Goal: Task Accomplishment & Management: Complete application form

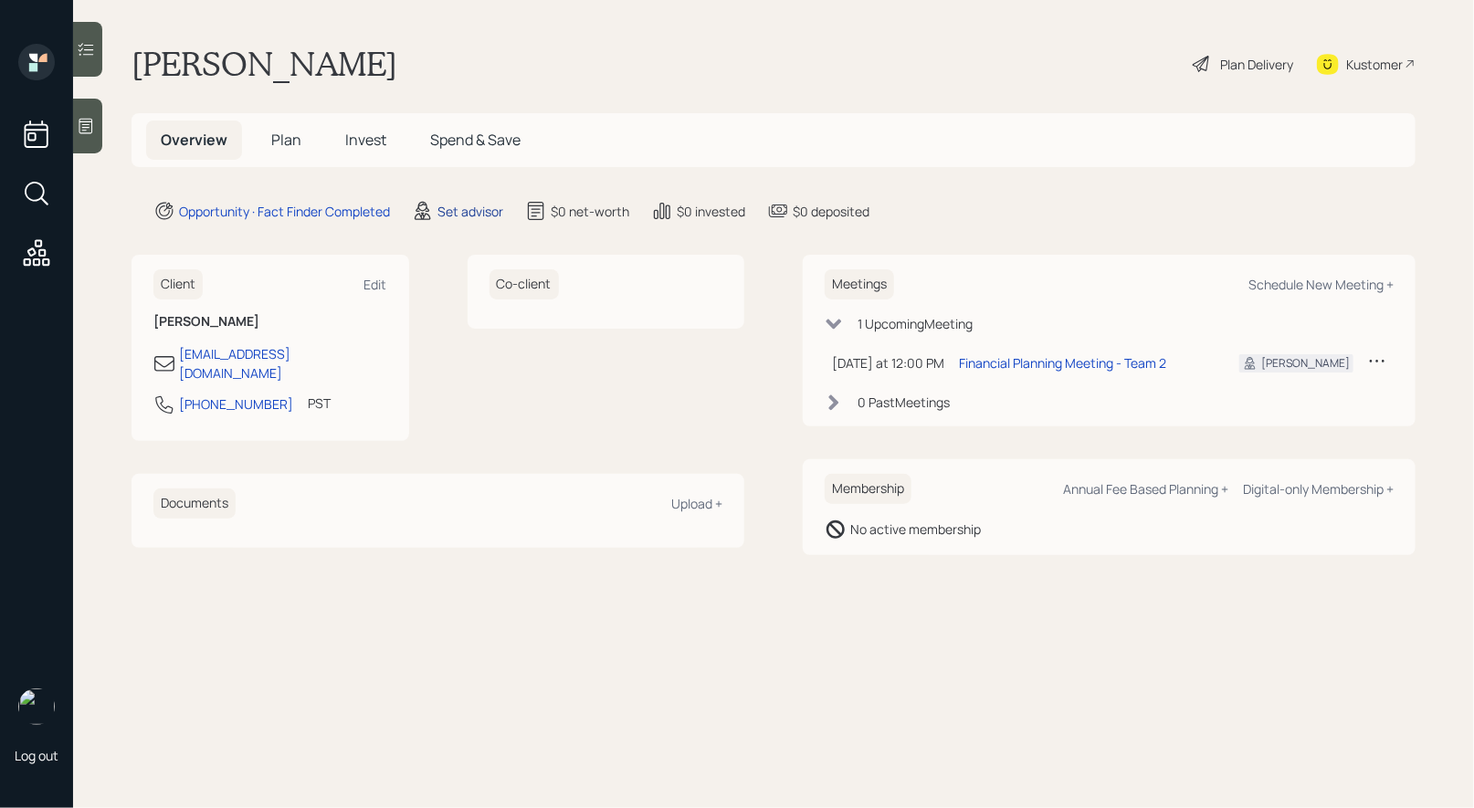
click at [473, 202] on div "Set advisor" at bounding box center [470, 211] width 66 height 19
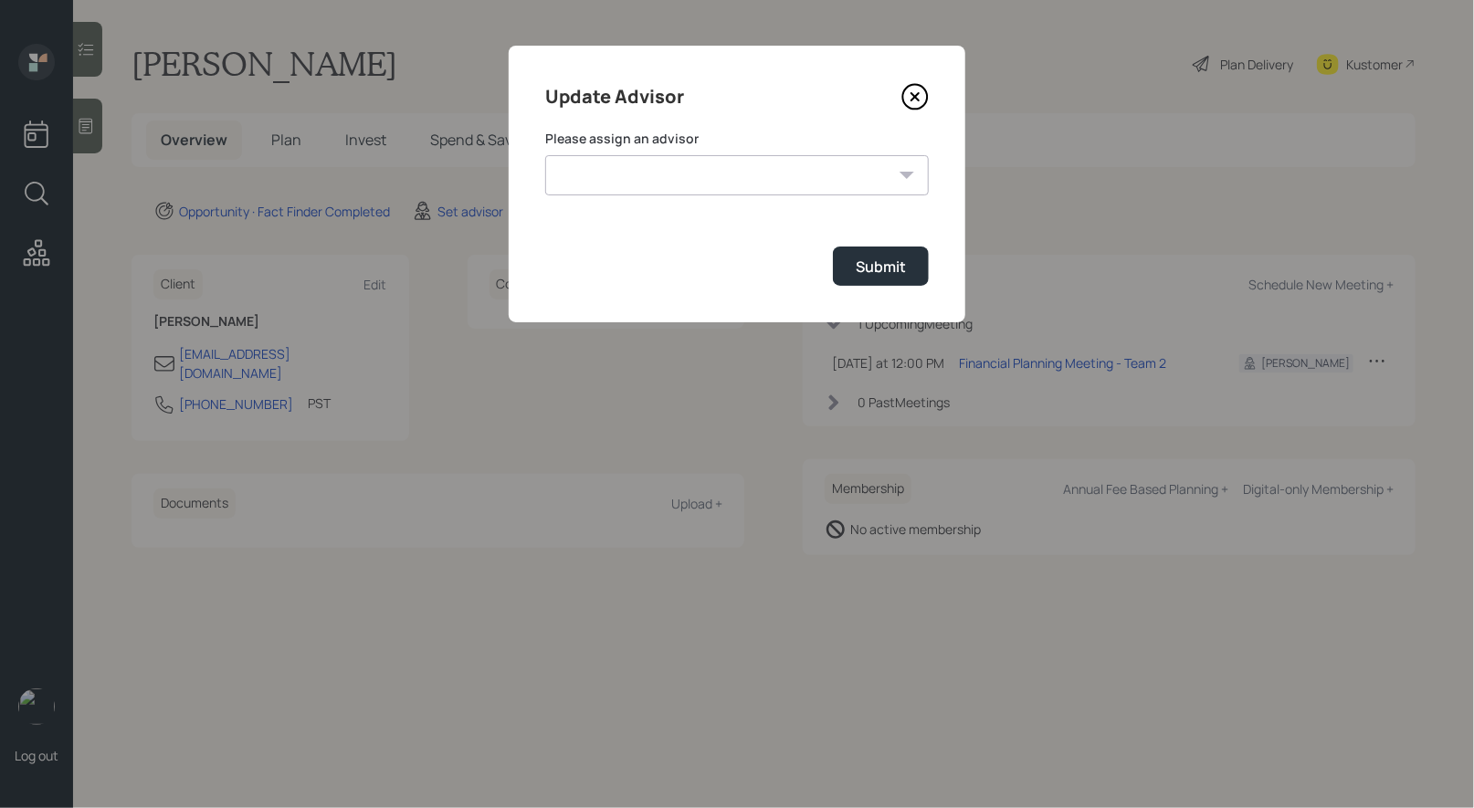
click at [697, 166] on select "Jonah Coleman Tyler End James DiStasi Treva Nostdahl Eric Schwartz Aleksandra S…" at bounding box center [737, 175] width 384 height 40
select select "8b79112e-3cfb-44f9-89e7-15267fe946c1"
click at [545, 155] on select "Jonah Coleman Tyler End James DiStasi Treva Nostdahl Eric Schwartz Aleksandra S…" at bounding box center [737, 175] width 384 height 40
click at [888, 268] on div "Submit" at bounding box center [881, 267] width 50 height 20
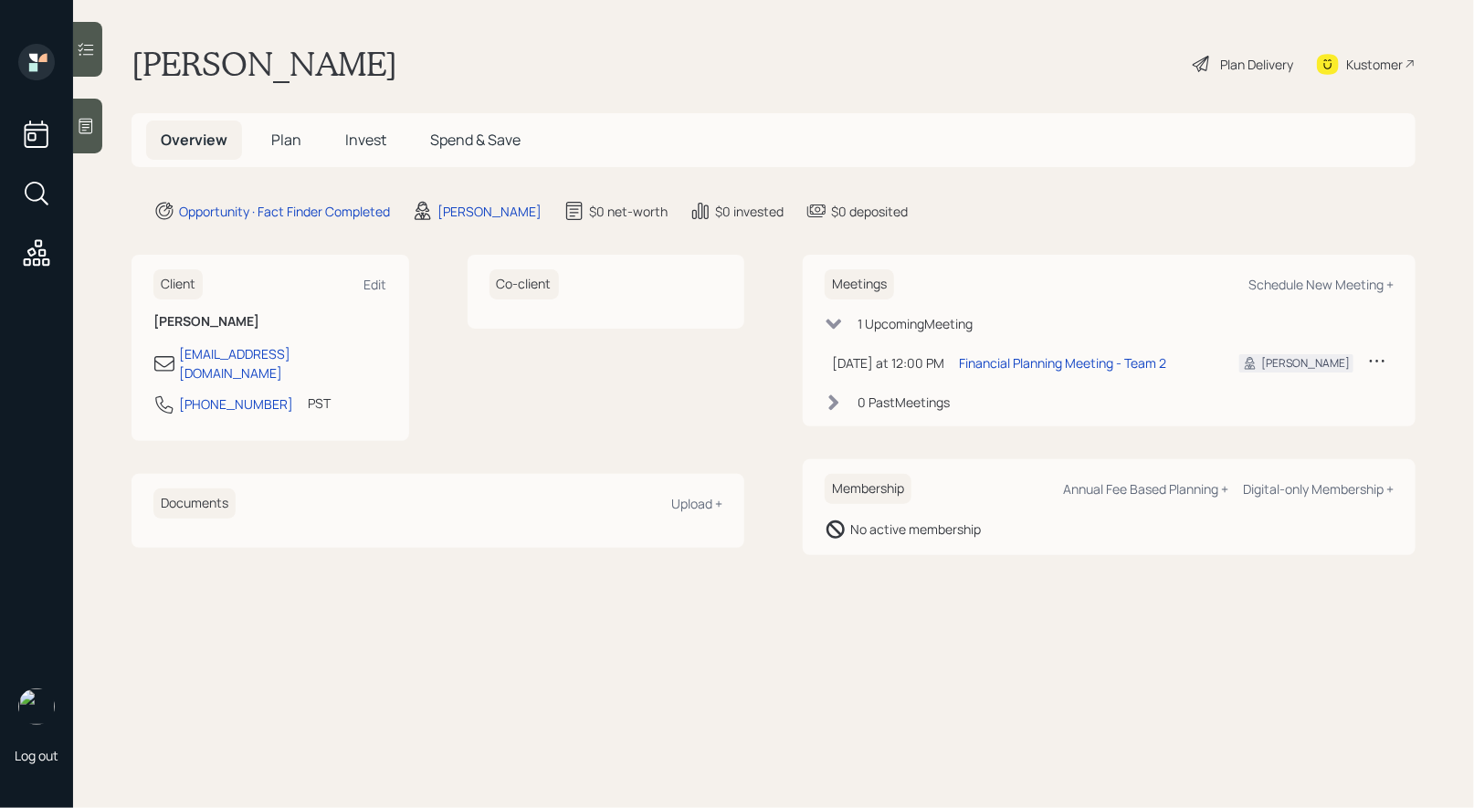
click at [87, 139] on div at bounding box center [87, 126] width 29 height 55
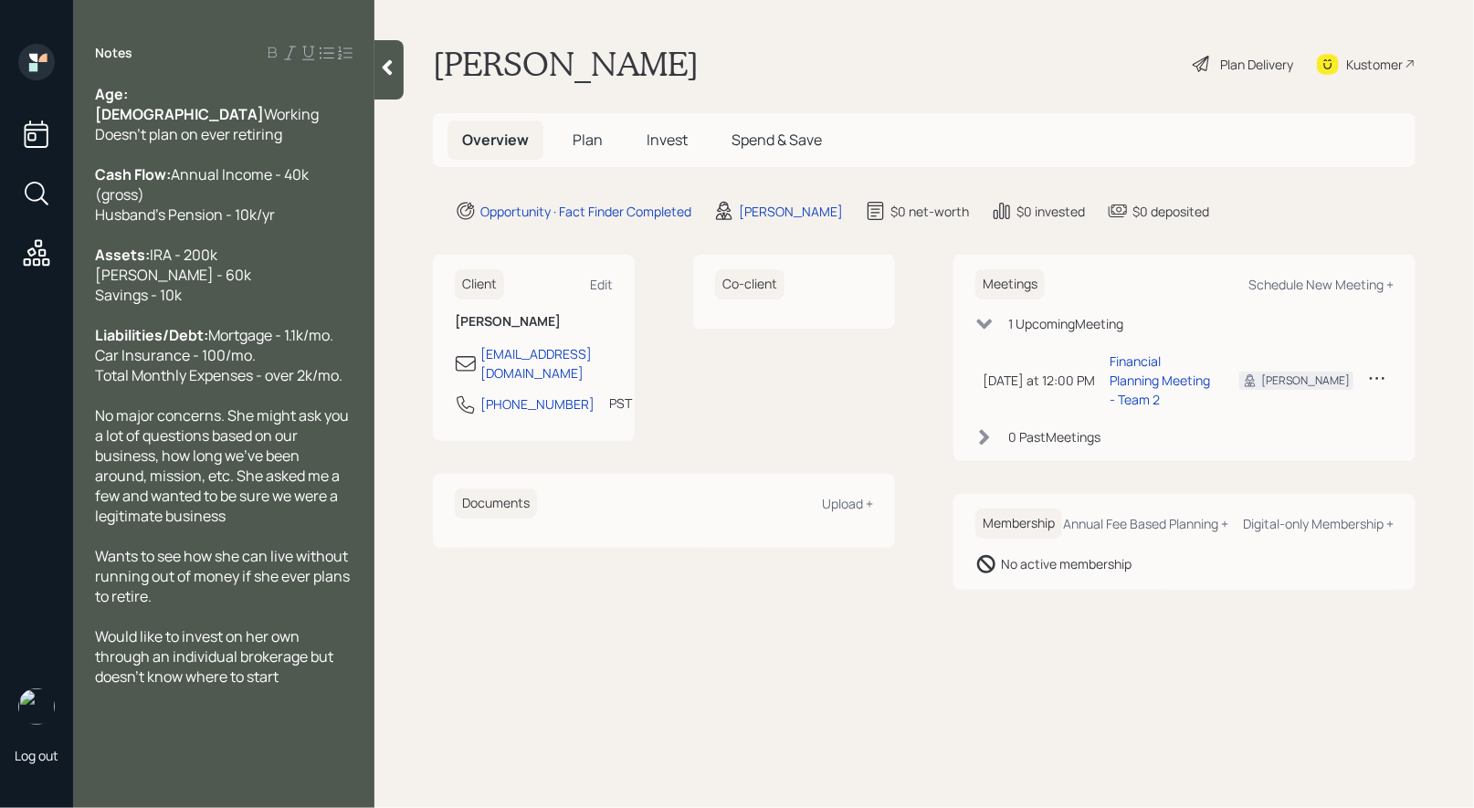
click at [589, 137] on span "Plan" at bounding box center [588, 140] width 30 height 20
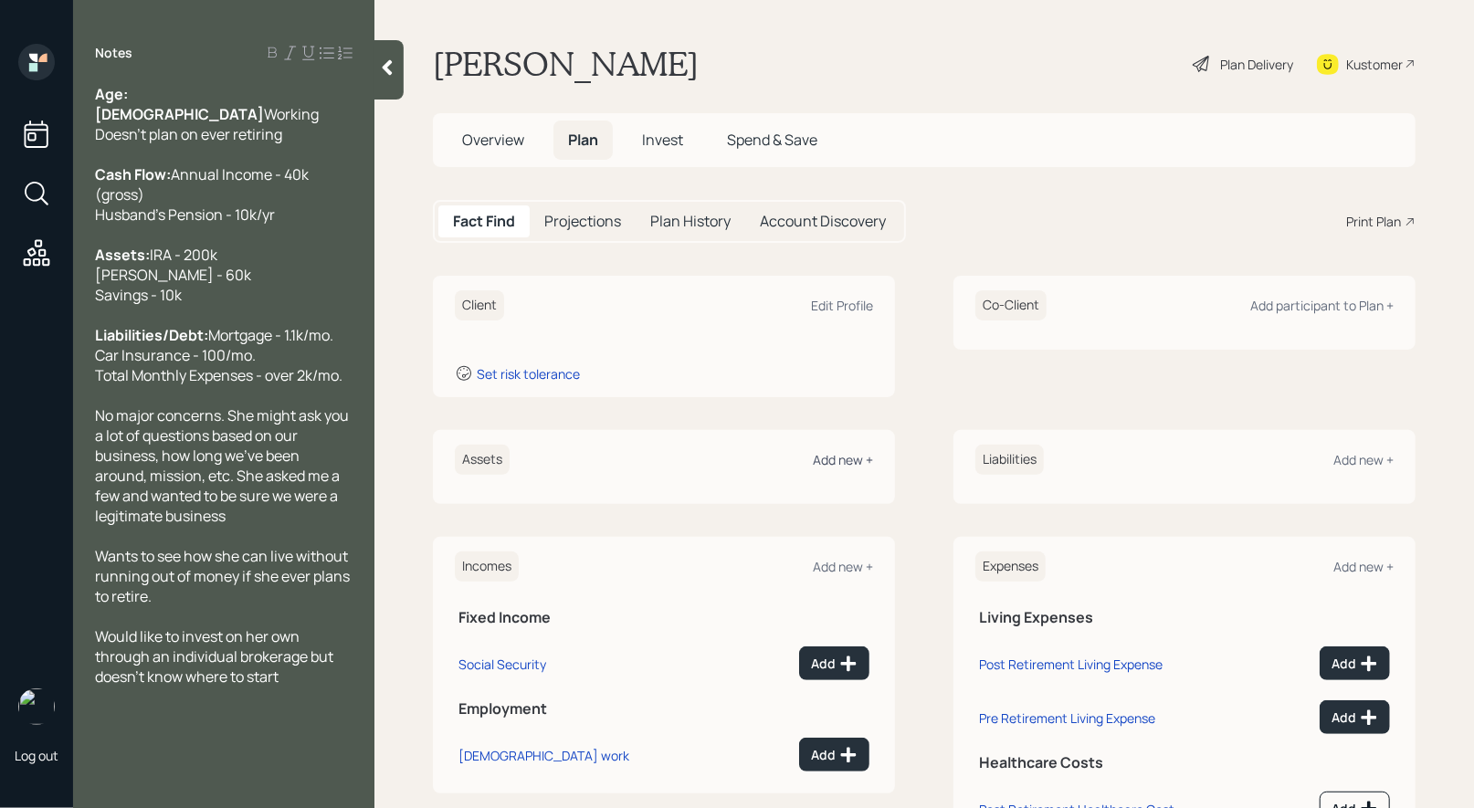
click at [841, 457] on div "Add new +" at bounding box center [843, 459] width 60 height 17
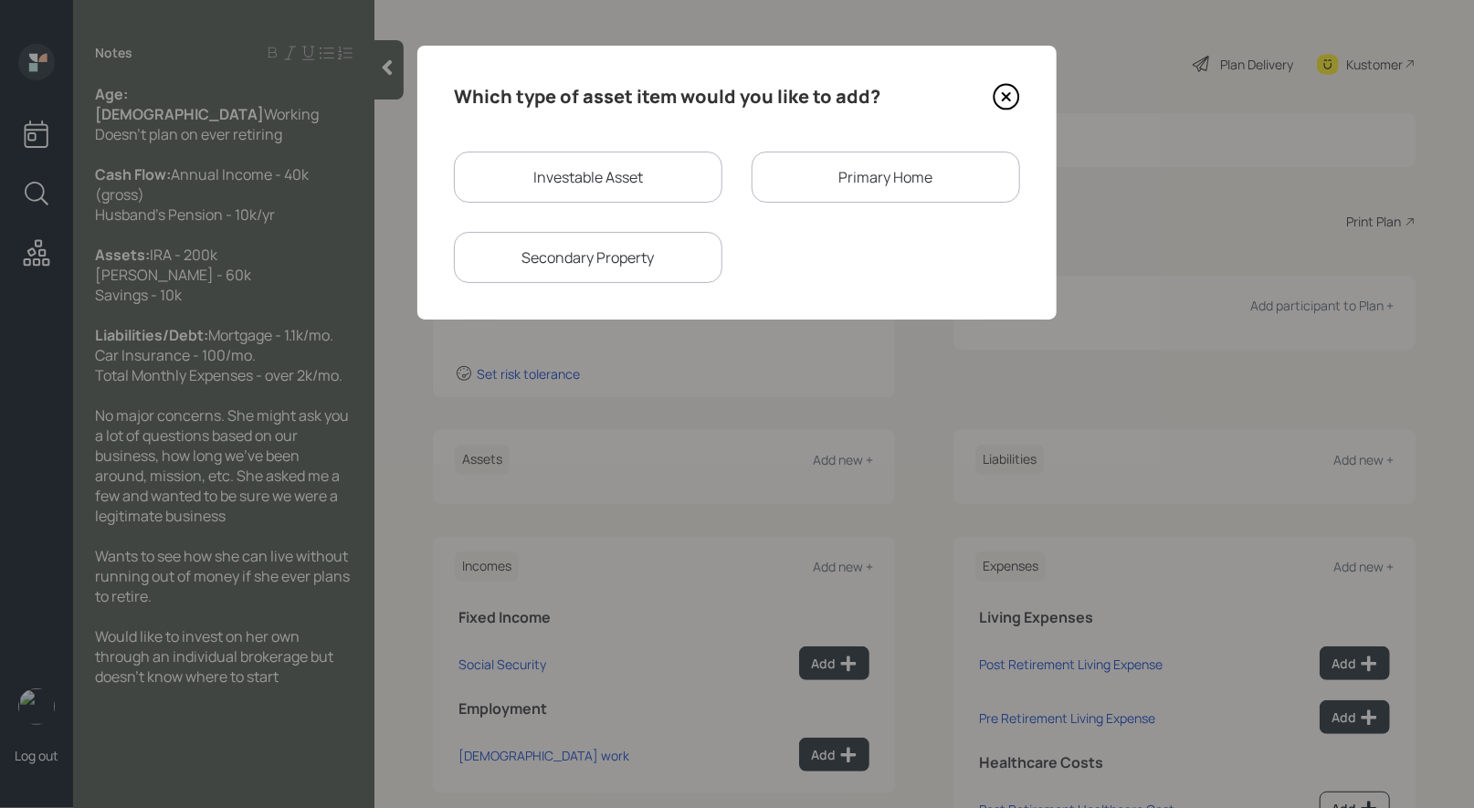
click at [601, 172] on div "Investable Asset" at bounding box center [588, 177] width 268 height 51
select select "taxable"
select select "balanced"
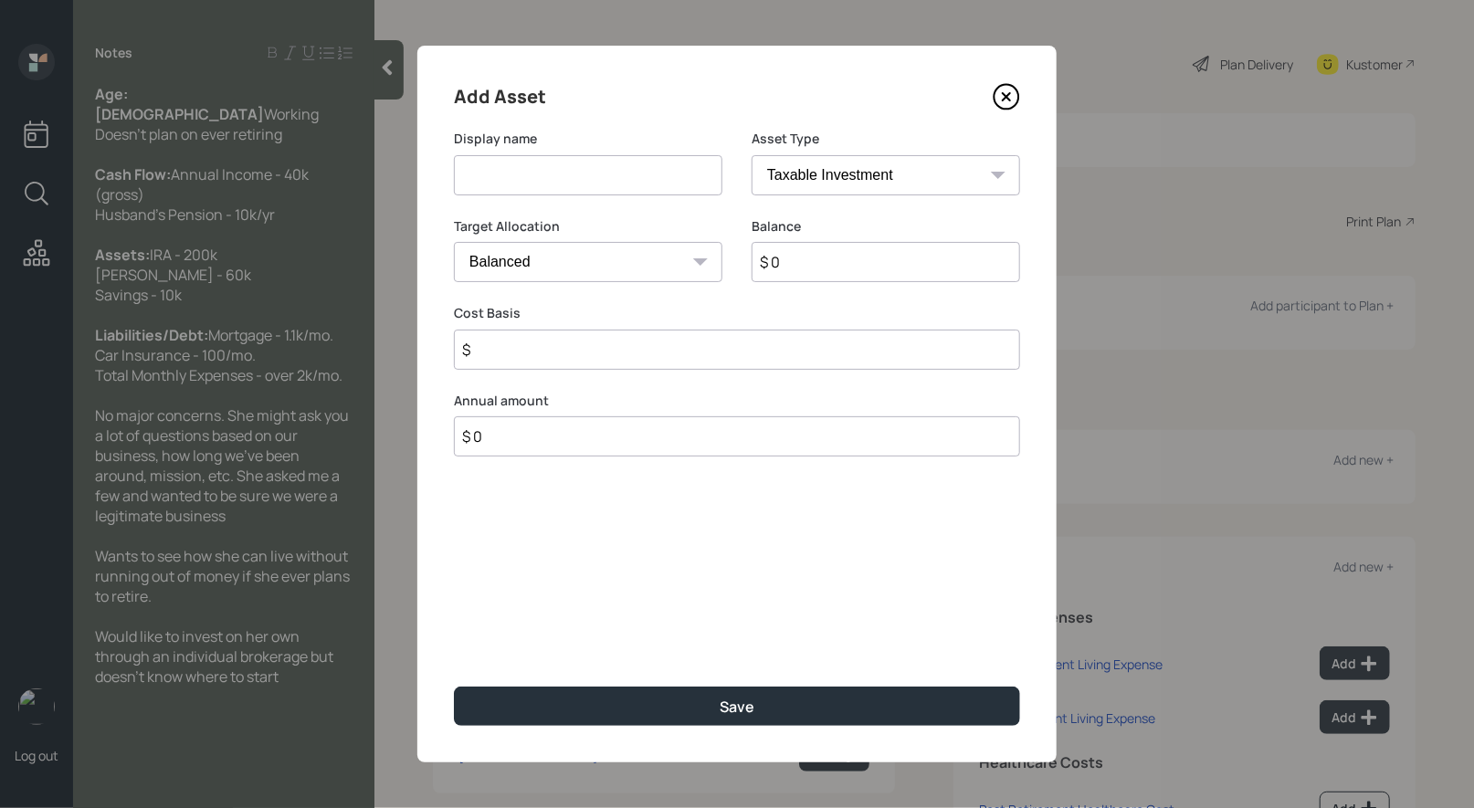
click at [657, 180] on input at bounding box center [588, 175] width 268 height 40
type input "IRA"
click at [873, 269] on input "$ 0" at bounding box center [886, 262] width 268 height 40
type input "$ 200,000"
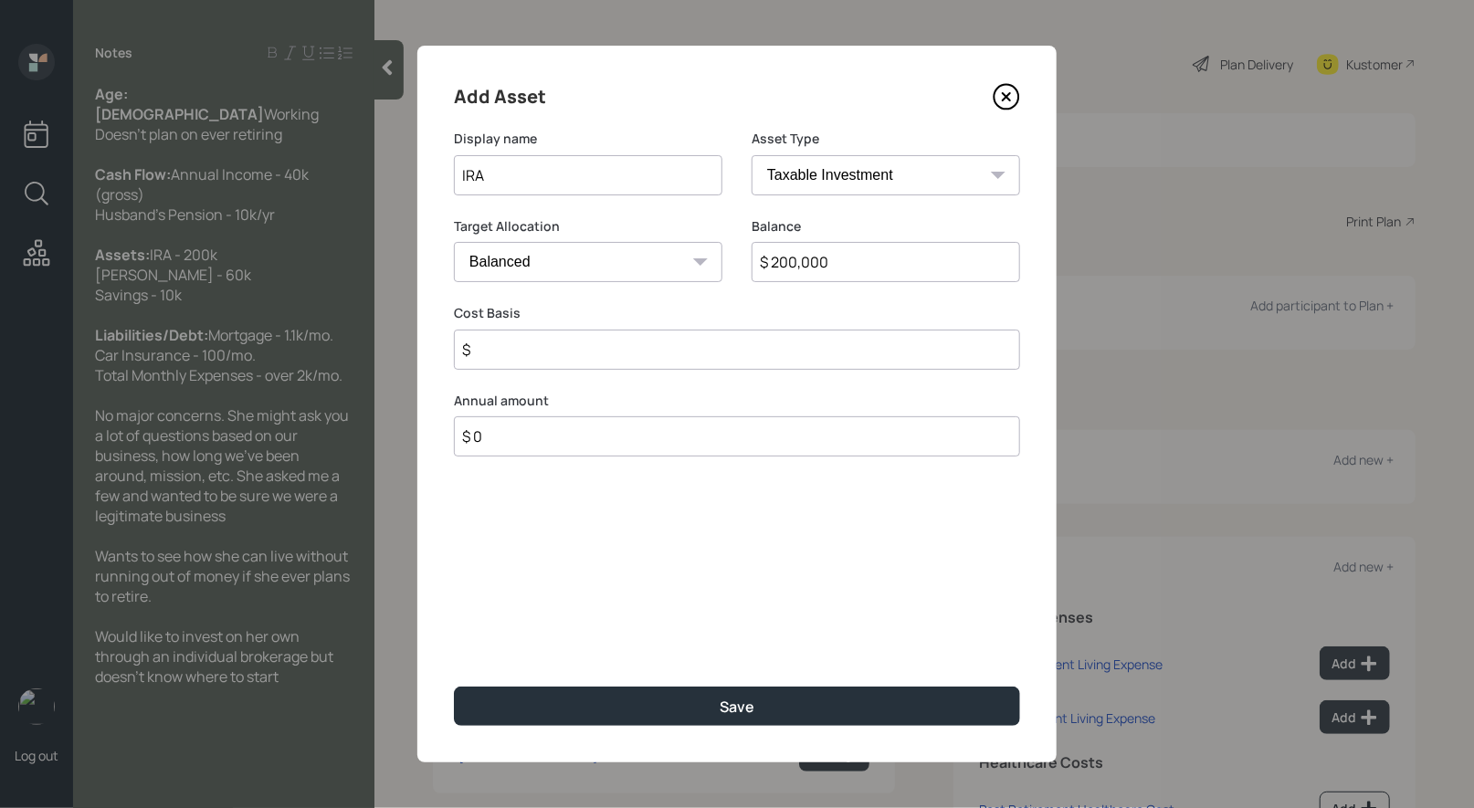
click at [803, 171] on select "SEP IRA IRA Roth IRA 401(k) Roth 401(k) 403(b) Roth 403(b) 457(b) Roth 457(b) H…" at bounding box center [886, 175] width 268 height 40
select select "ira"
click at [752, 155] on select "SEP IRA IRA Roth IRA 401(k) Roth 401(k) 403(b) Roth 403(b) 457(b) Roth 457(b) H…" at bounding box center [886, 175] width 268 height 40
click at [635, 349] on input "$" at bounding box center [737, 350] width 566 height 40
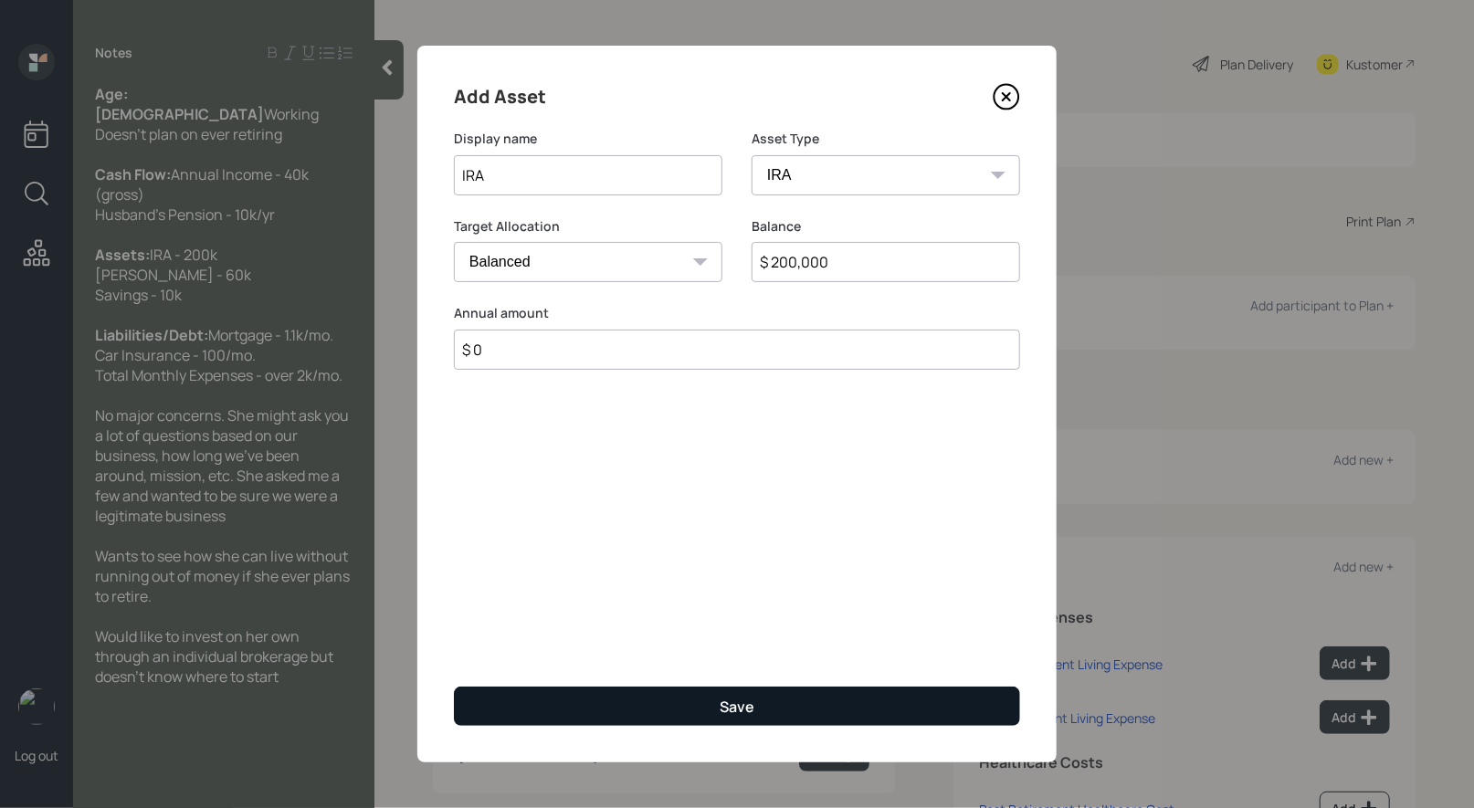
type input "$ 0"
click at [624, 710] on button "Save" at bounding box center [737, 706] width 566 height 39
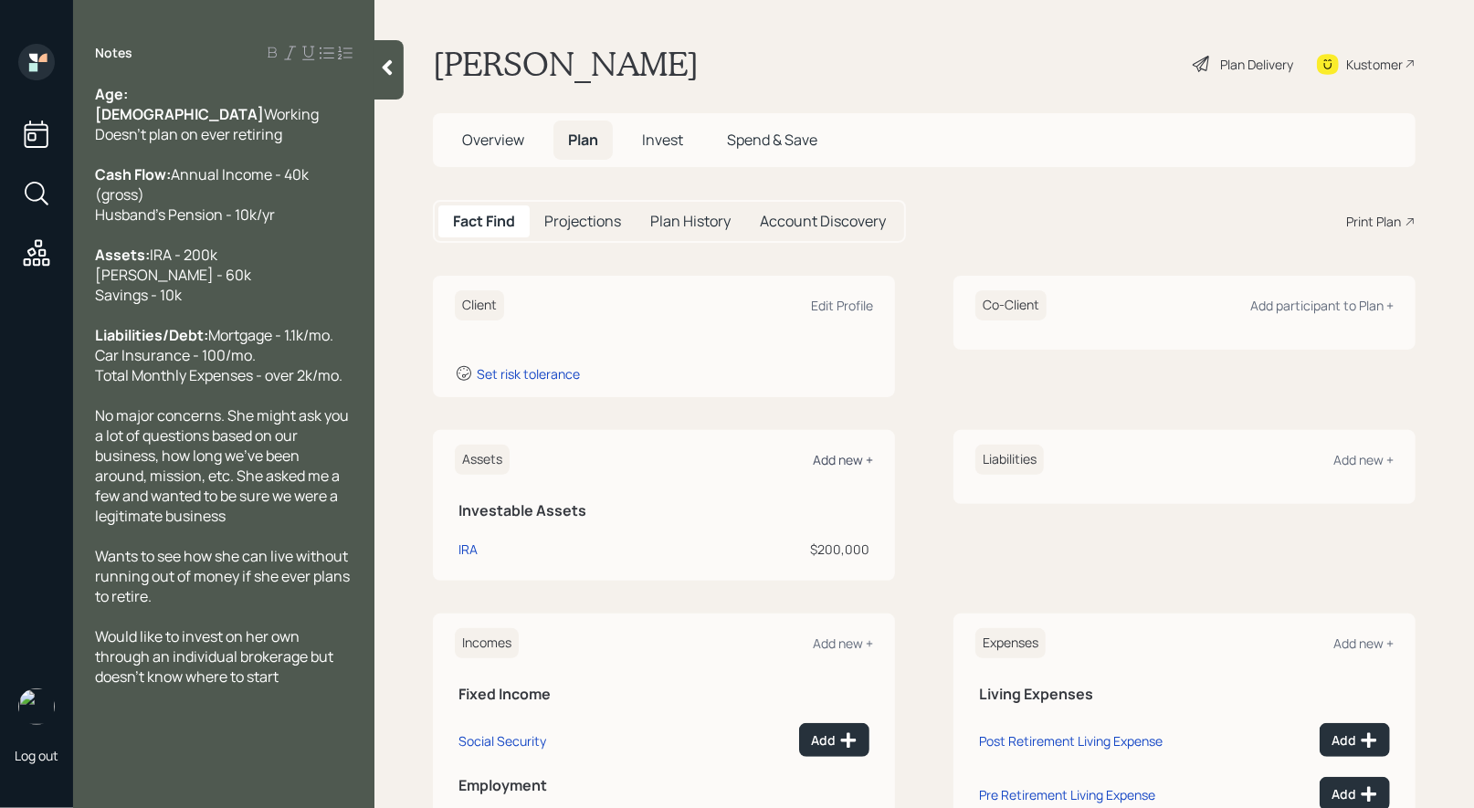
click at [836, 459] on div "Add new +" at bounding box center [843, 459] width 60 height 17
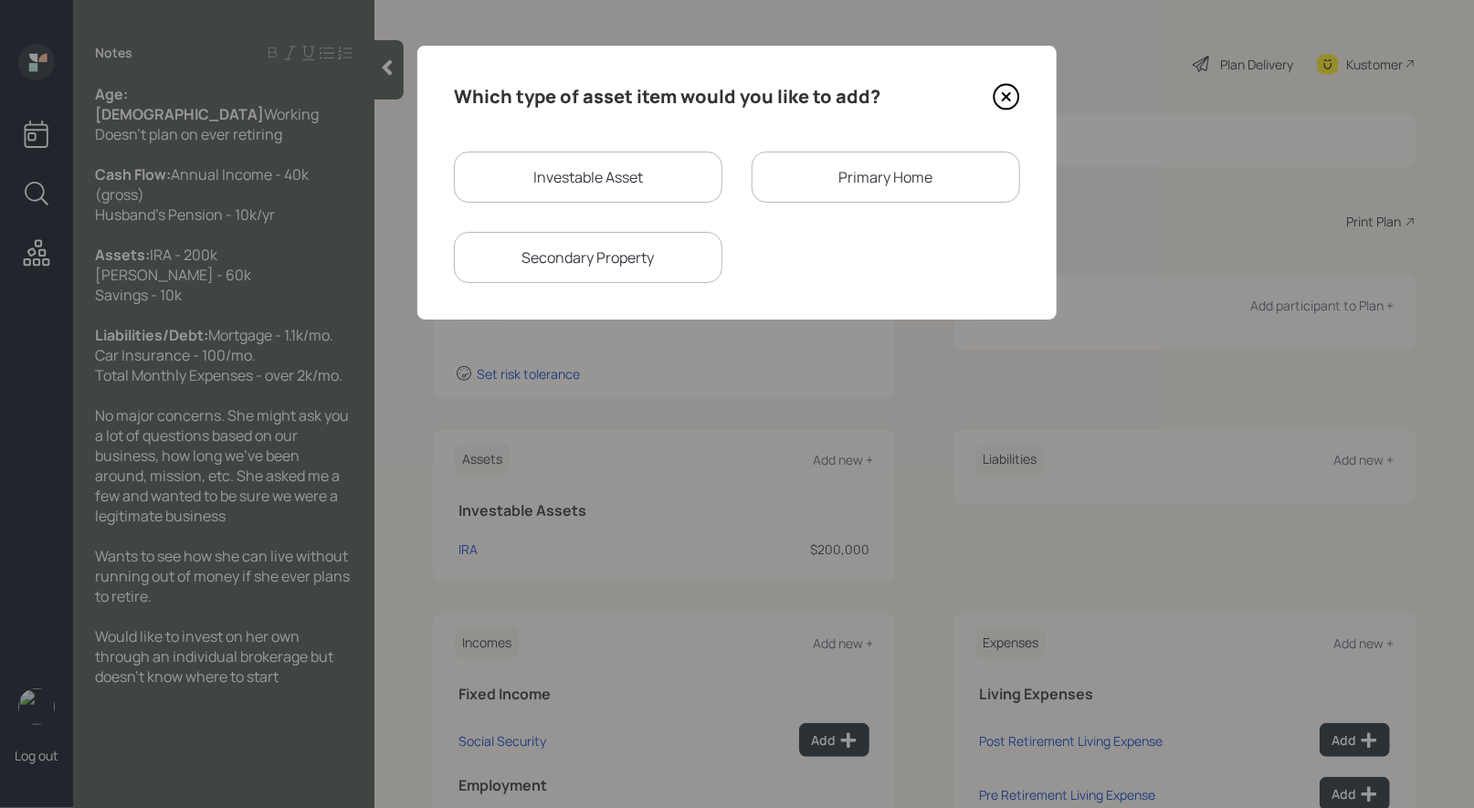
click at [603, 184] on div "Investable Asset" at bounding box center [588, 177] width 268 height 51
select select "taxable"
select select "balanced"
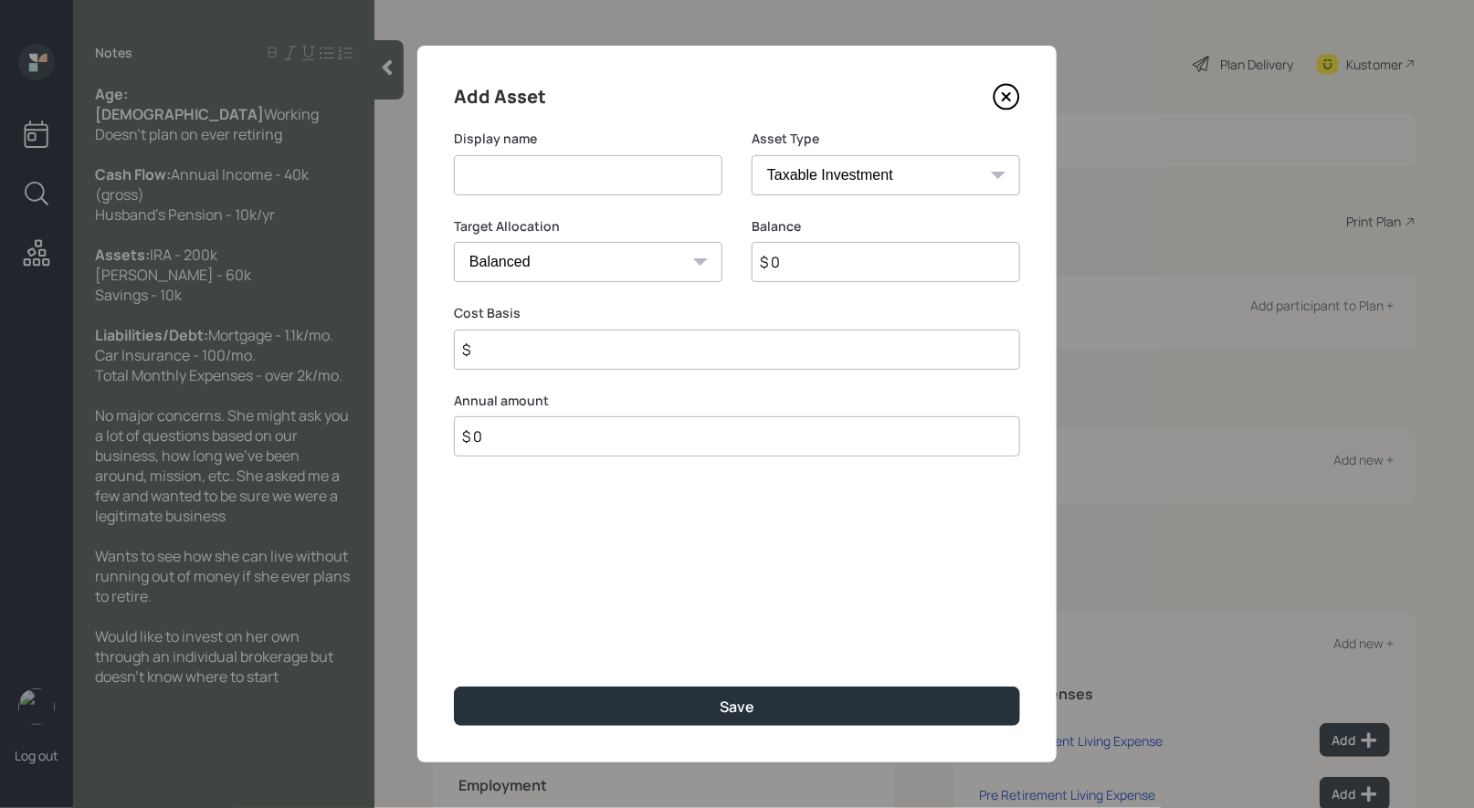
click at [585, 189] on input at bounding box center [588, 175] width 268 height 40
type input "Roth IRA"
click at [907, 176] on select "SEP IRA IRA Roth IRA 401(k) Roth 401(k) 403(b) Roth 403(b) 457(b) Roth 457(b) H…" at bounding box center [886, 175] width 268 height 40
select select "roth_ira"
click at [752, 155] on select "SEP IRA IRA Roth IRA 401(k) Roth 401(k) 403(b) Roth 403(b) 457(b) Roth 457(b) H…" at bounding box center [886, 175] width 268 height 40
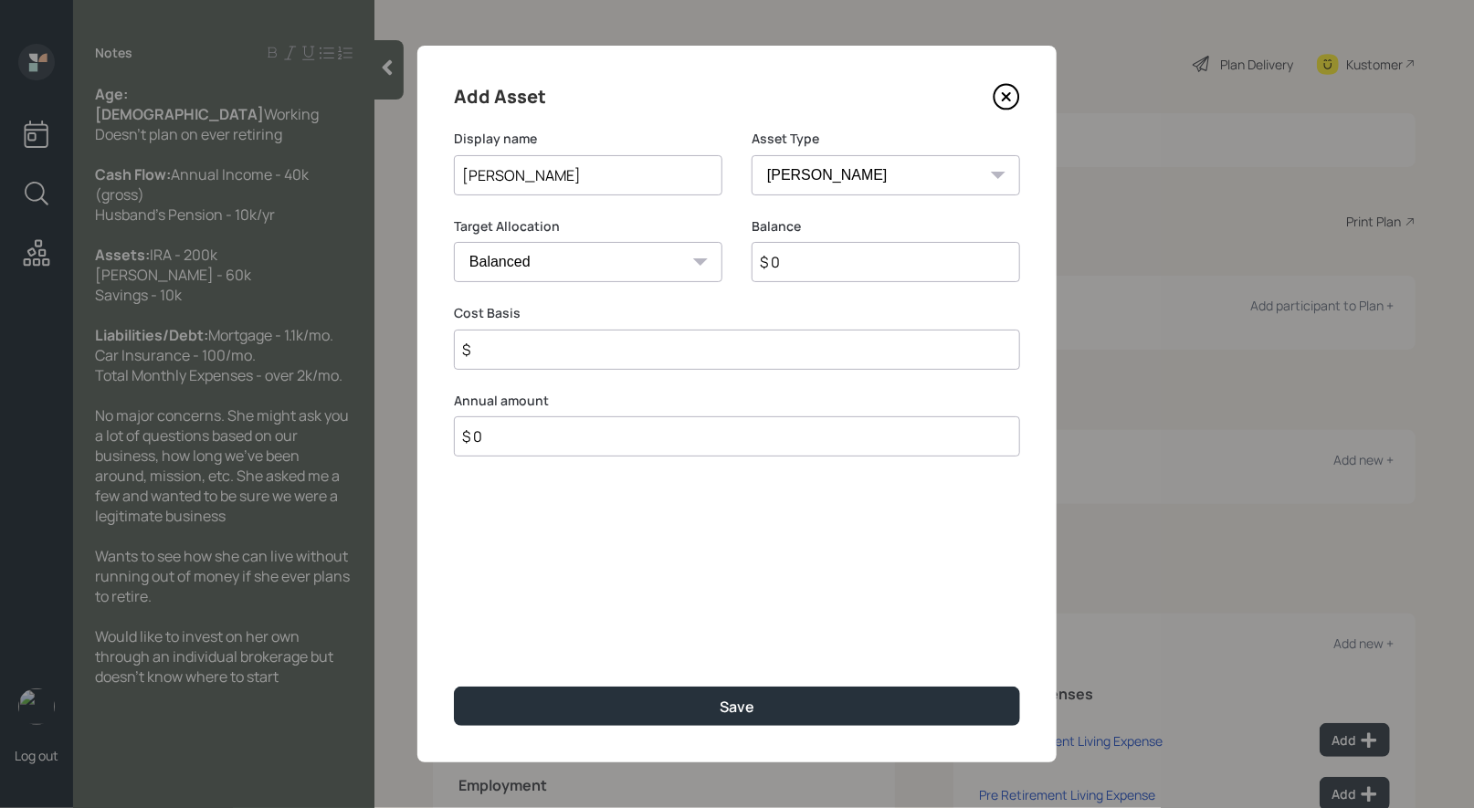
type input "$"
click at [794, 274] on input "$ 0" at bounding box center [886, 262] width 268 height 40
click at [794, 273] on input "$ 0" at bounding box center [886, 262] width 268 height 40
type input "$ 60,000"
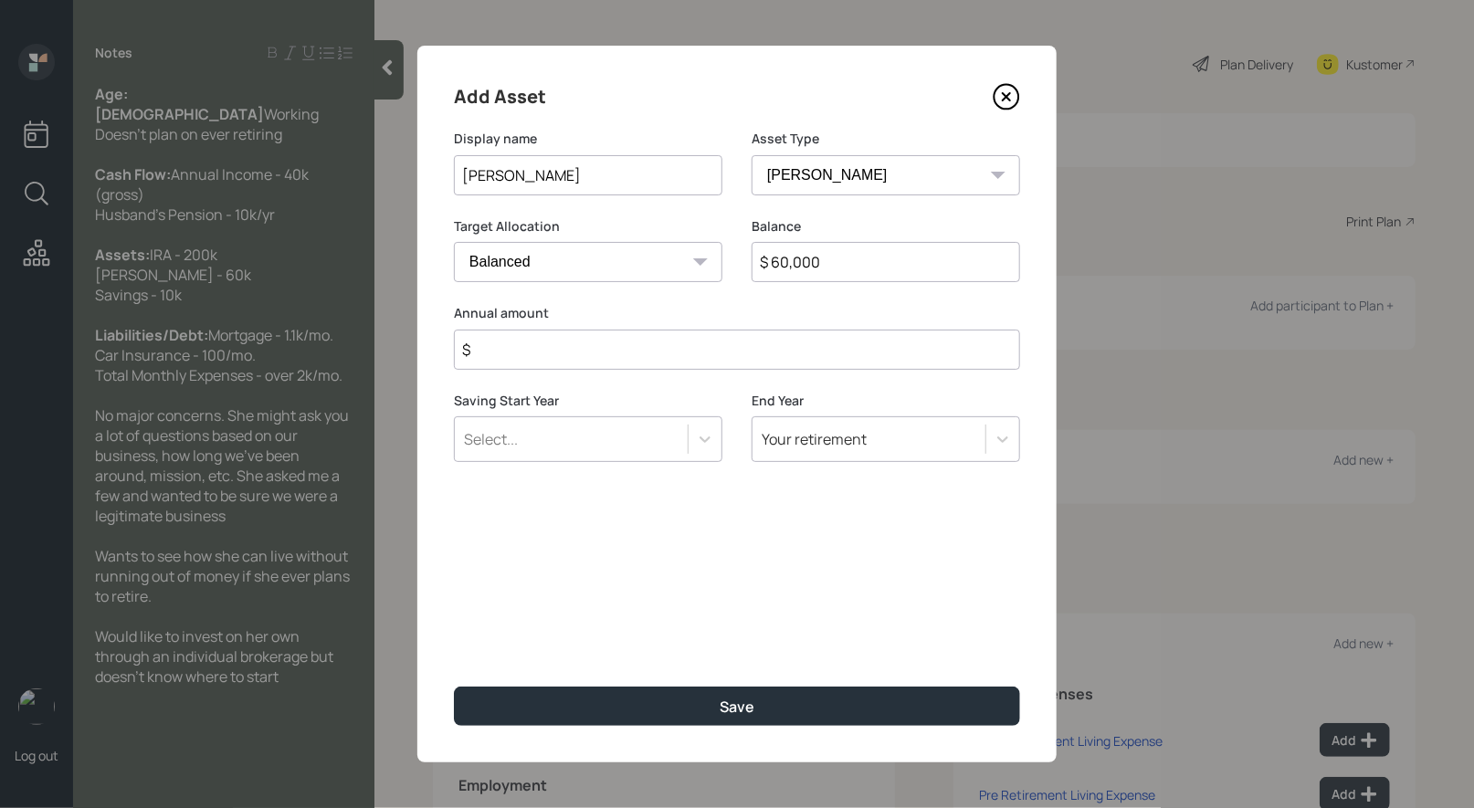
click at [605, 351] on input "$" at bounding box center [737, 350] width 566 height 40
type input "$ 0"
click at [658, 718] on button "Save" at bounding box center [737, 706] width 566 height 39
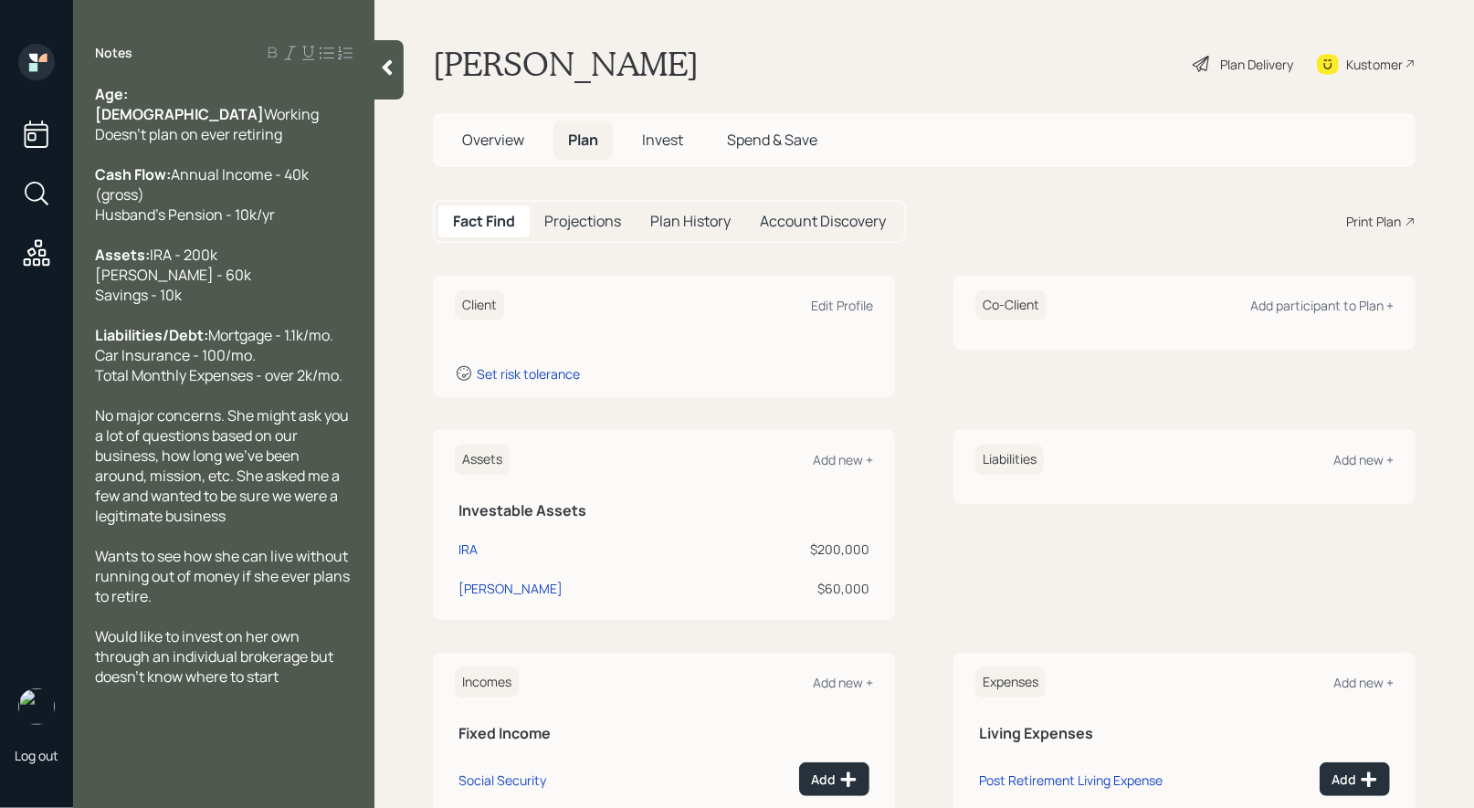
click at [849, 459] on div "Add new +" at bounding box center [843, 459] width 60 height 17
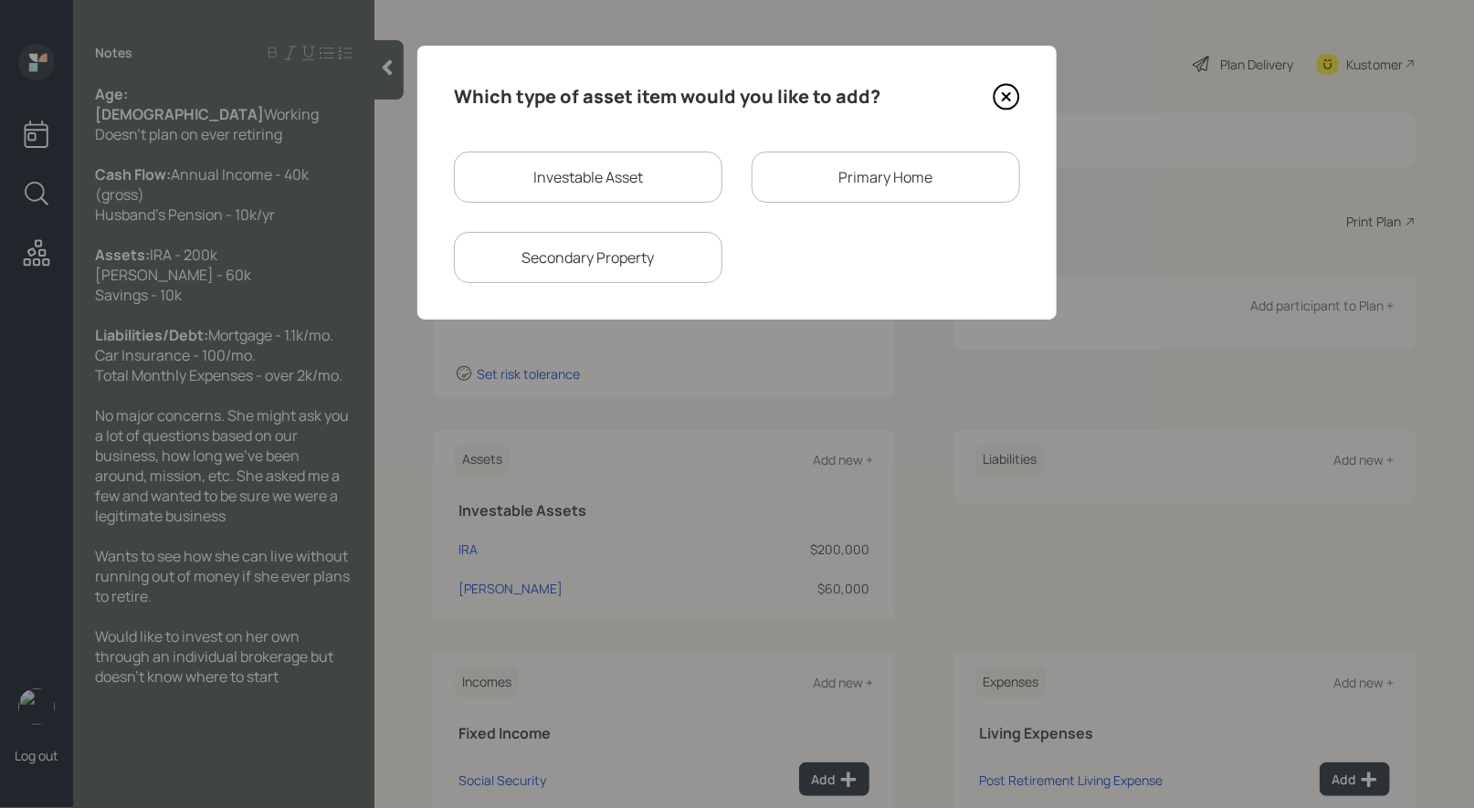
click at [640, 182] on div "Investable Asset" at bounding box center [588, 177] width 268 height 51
select select "taxable"
select select "balanced"
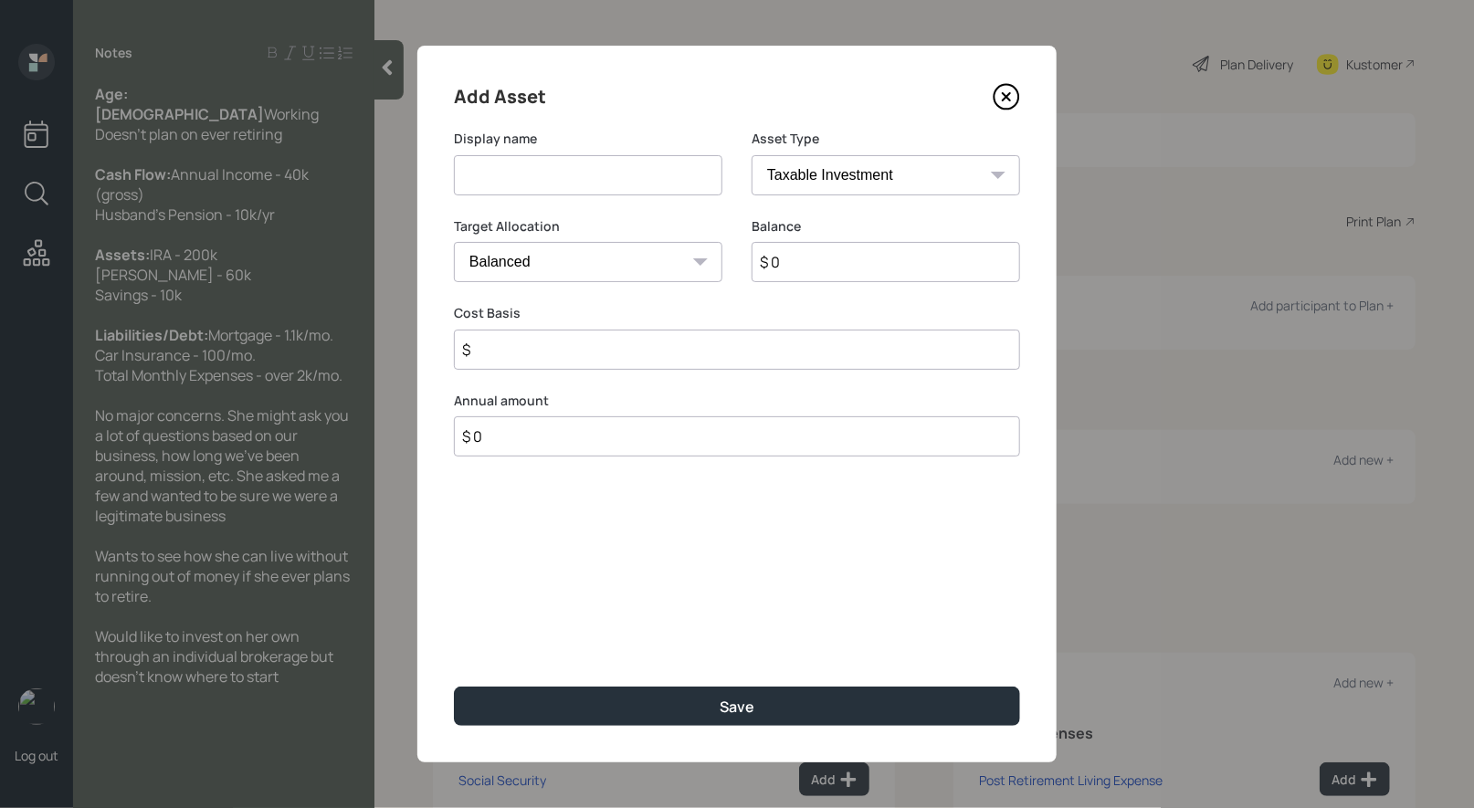
click at [606, 177] on input at bounding box center [588, 175] width 268 height 40
type input "Savings"
click at [932, 176] on select "SEP IRA IRA Roth IRA 401(k) Roth 401(k) 403(b) Roth 403(b) 457(b) Roth 457(b) H…" at bounding box center [886, 175] width 268 height 40
click at [752, 155] on select "SEP IRA IRA Roth IRA 401(k) Roth 401(k) 403(b) Roth 403(b) 457(b) Roth 457(b) H…" at bounding box center [886, 175] width 268 height 40
click at [798, 258] on input "$ 0" at bounding box center [737, 262] width 566 height 40
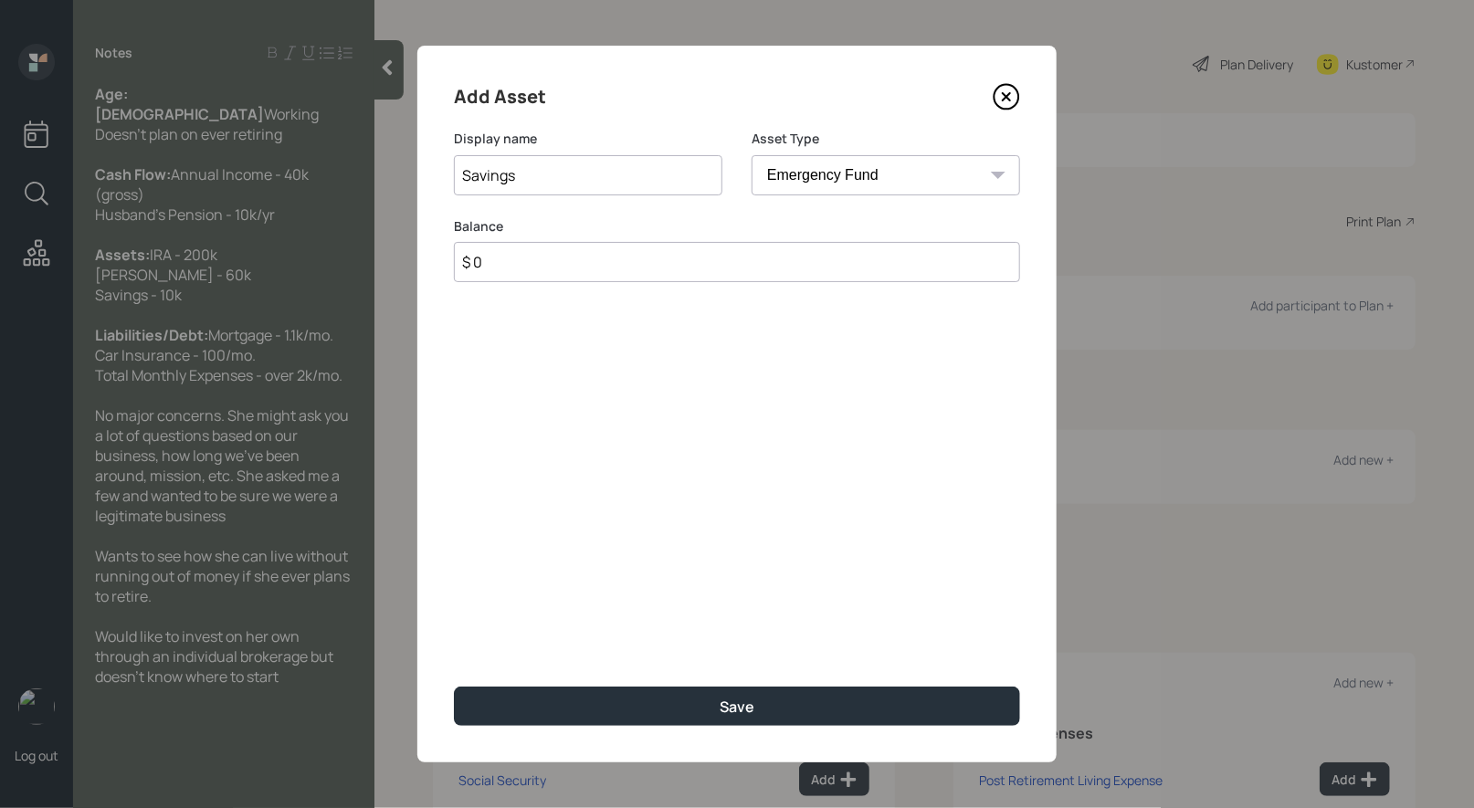
click at [798, 258] on input "$ 0" at bounding box center [737, 262] width 566 height 40
click at [861, 180] on select "SEP IRA IRA Roth IRA 401(k) Roth 401(k) 403(b) Roth 403(b) 457(b) Roth 457(b) H…" at bounding box center [886, 175] width 268 height 40
select select "cash"
click at [752, 155] on select "SEP IRA IRA Roth IRA 401(k) Roth 401(k) 403(b) Roth 403(b) 457(b) Roth 457(b) H…" at bounding box center [886, 175] width 268 height 40
click at [725, 269] on input "$ 0" at bounding box center [737, 262] width 566 height 40
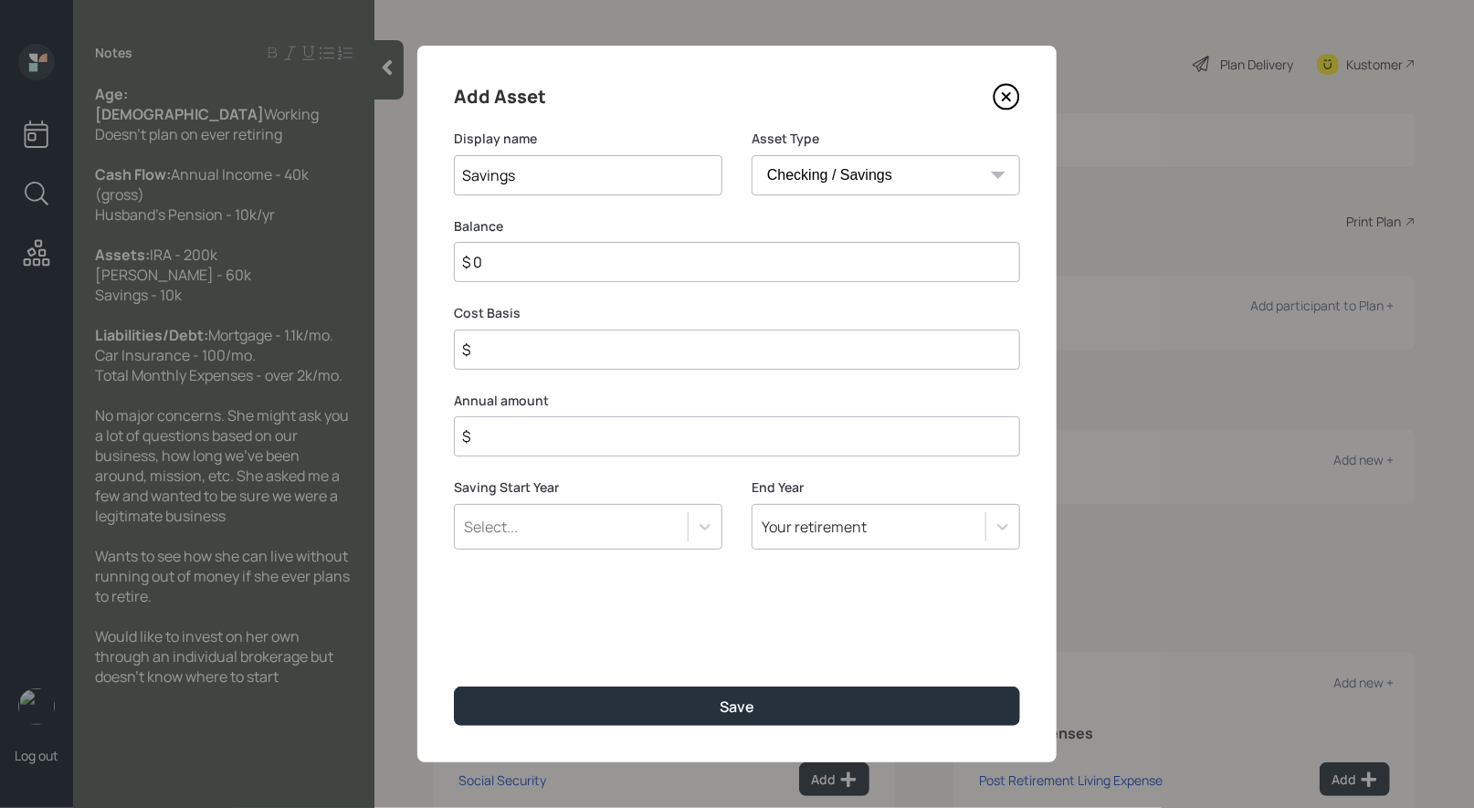
click at [725, 269] on input "$ 0" at bounding box center [737, 262] width 566 height 40
type input "$ 1"
type input "$ 10"
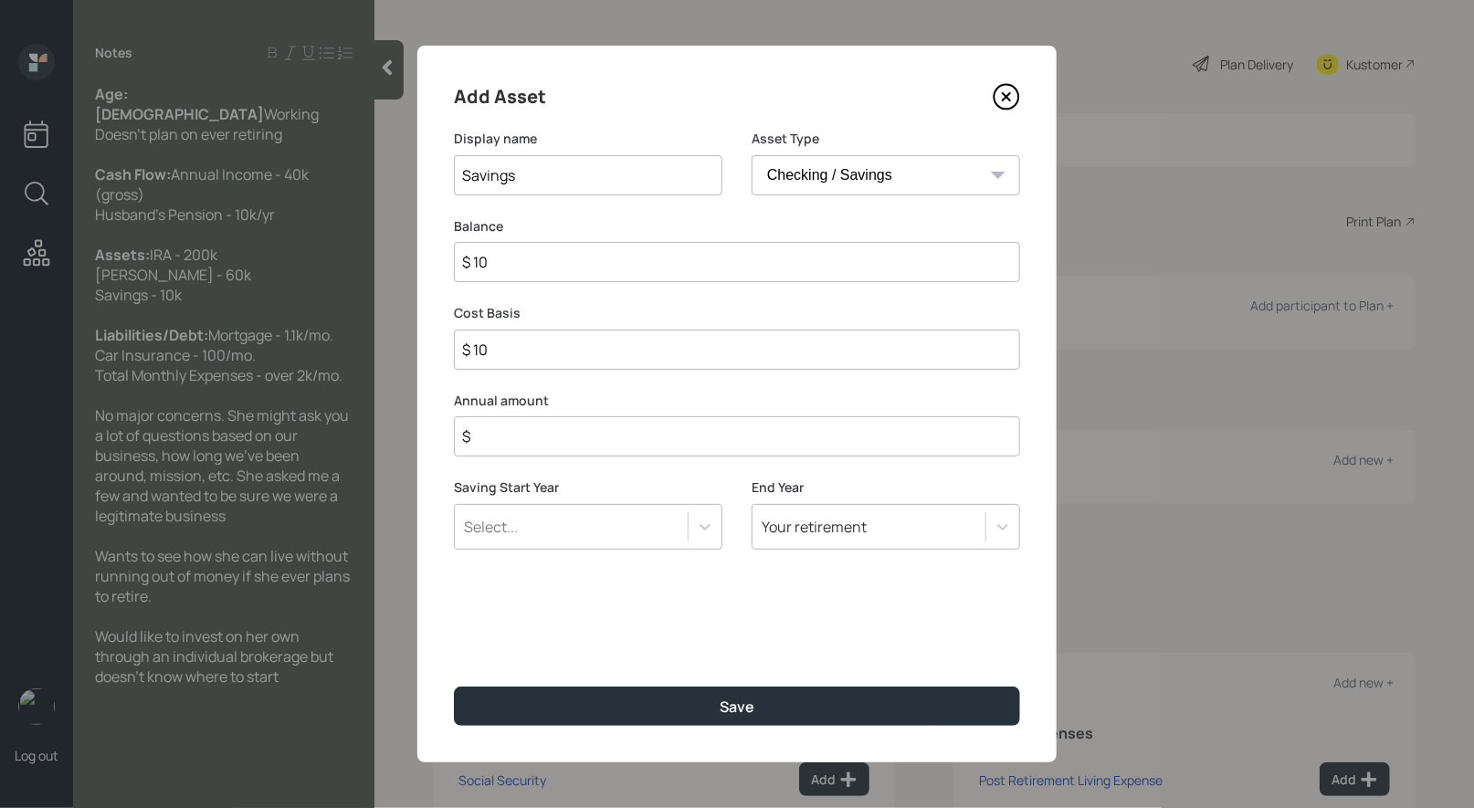
type input "$ 100"
type input "$ 1,000"
type input "$ 10,000"
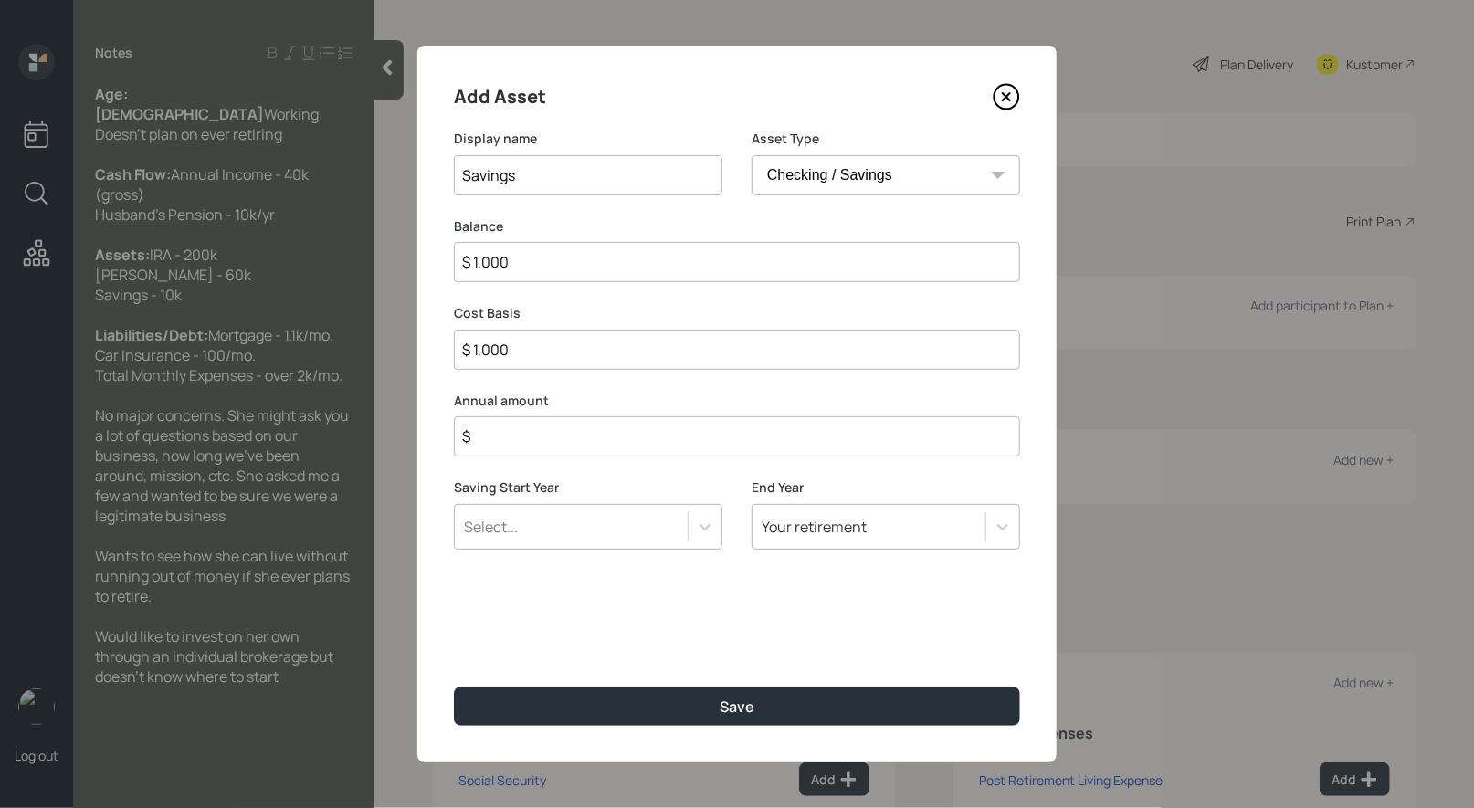
type input "$ 10,000"
click at [675, 454] on input "$" at bounding box center [737, 436] width 566 height 40
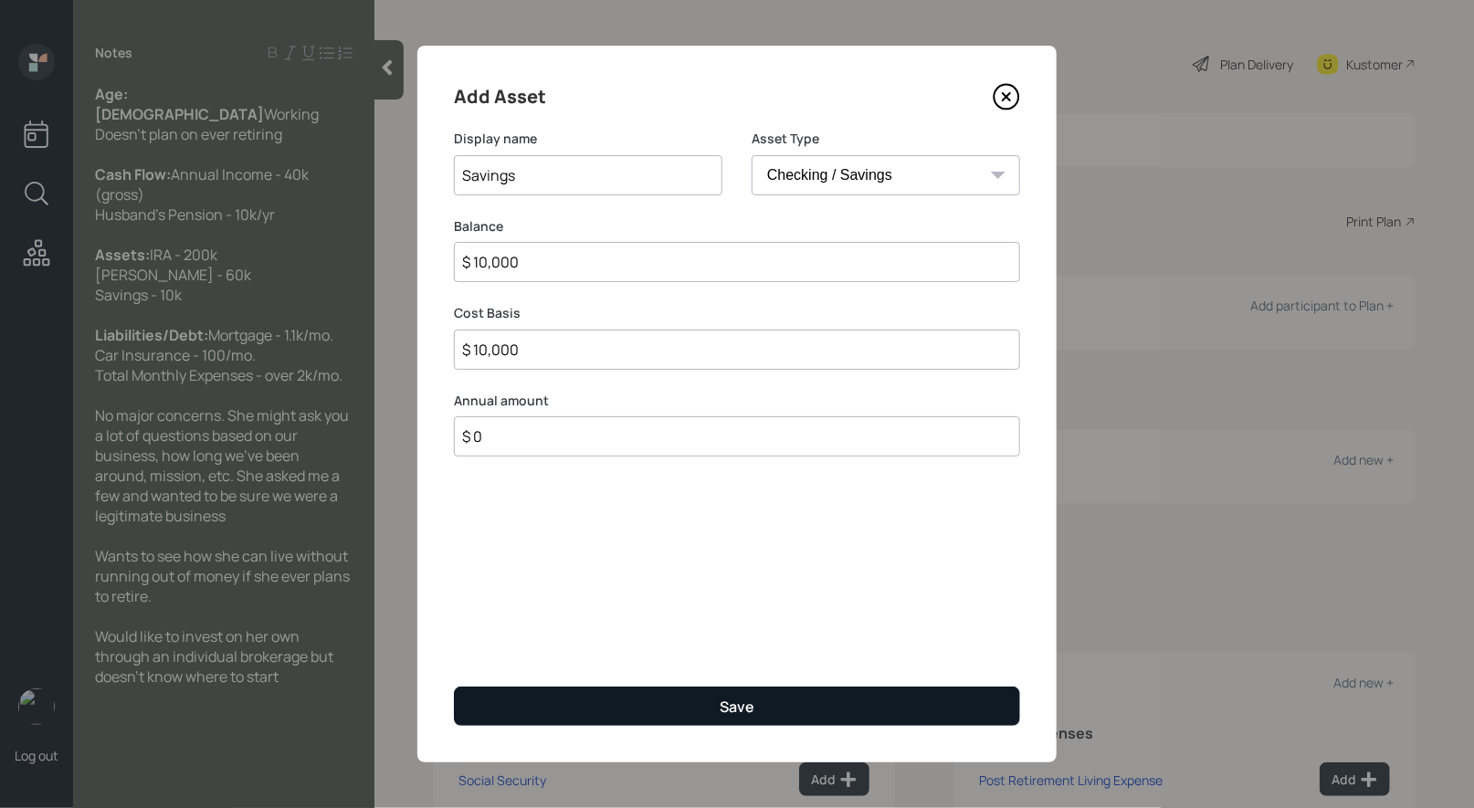
type input "$ 0"
click at [657, 699] on button "Save" at bounding box center [737, 706] width 566 height 39
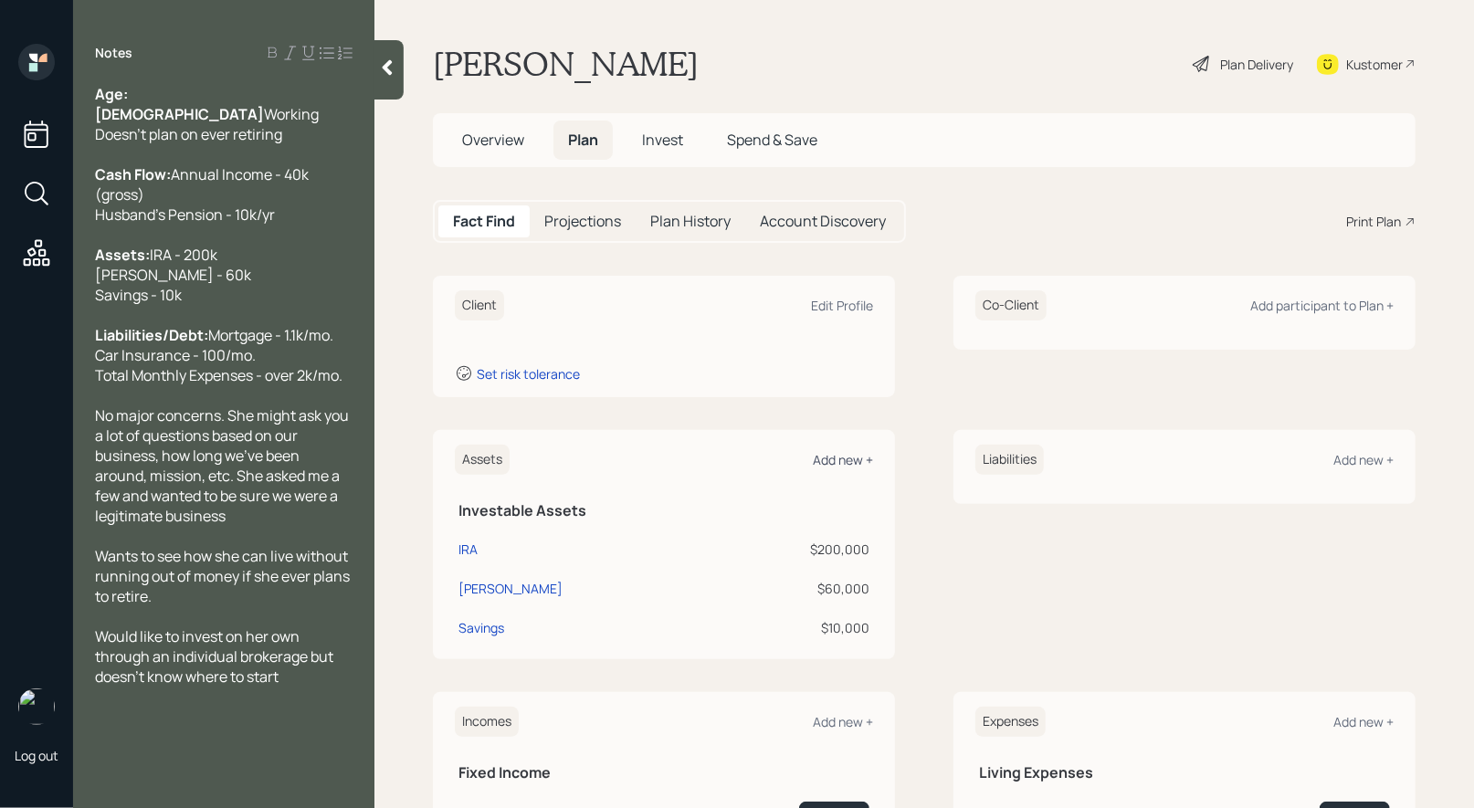
click at [836, 464] on div "Add new +" at bounding box center [843, 459] width 60 height 17
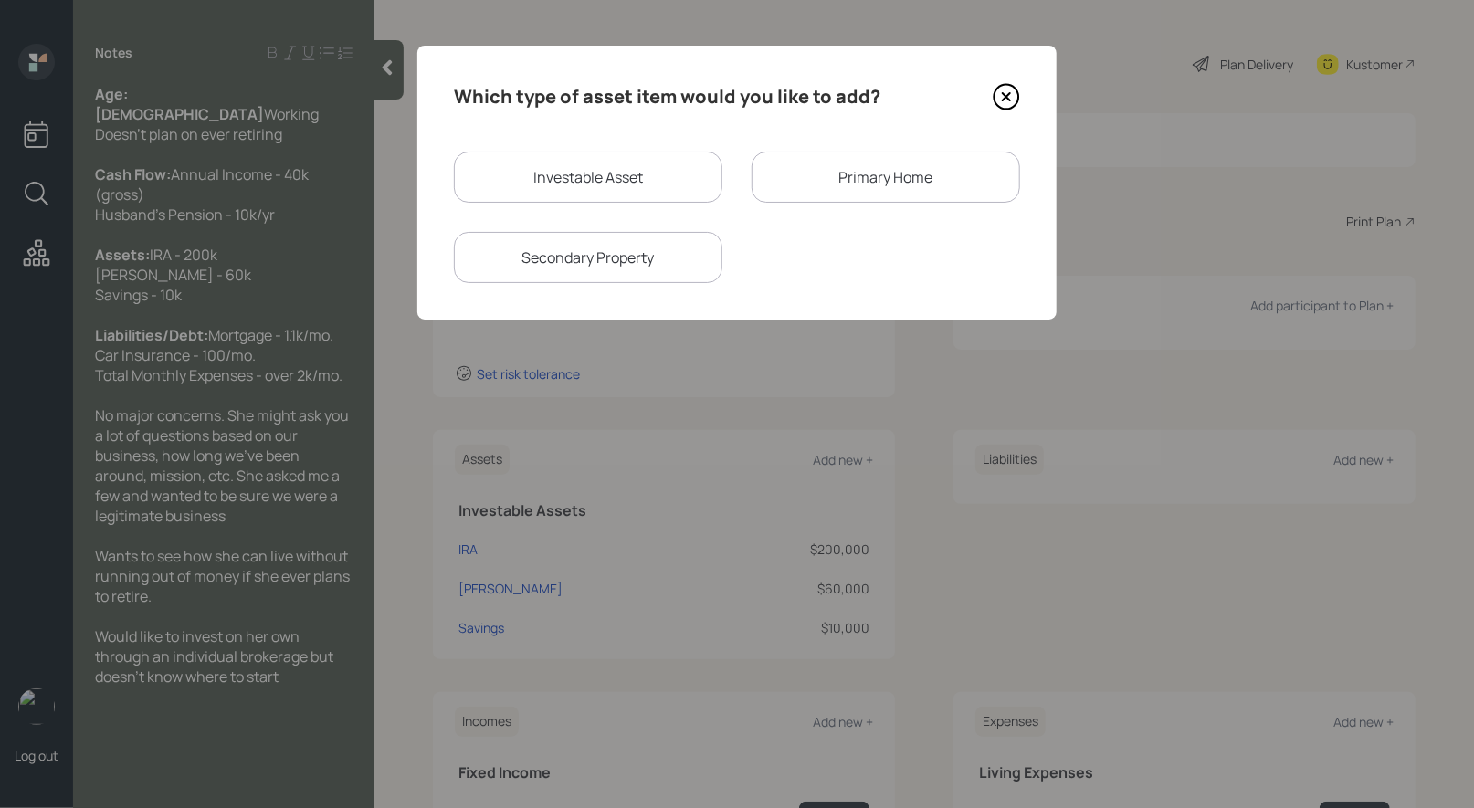
click at [825, 179] on div "Primary Home" at bounding box center [886, 177] width 268 height 51
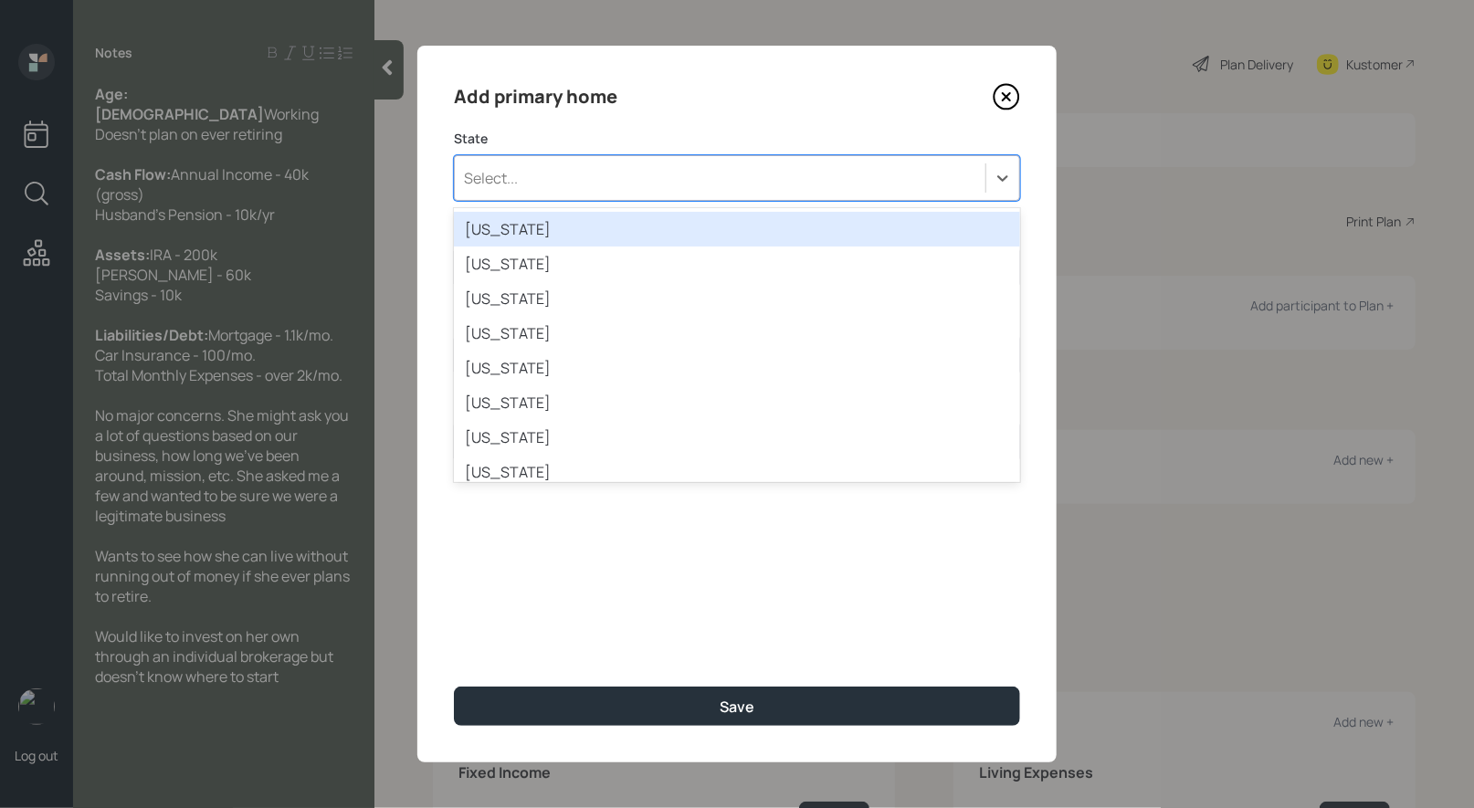
click at [659, 165] on div "Select..." at bounding box center [720, 178] width 531 height 31
type input "ca"
click at [571, 227] on div "California" at bounding box center [737, 229] width 566 height 35
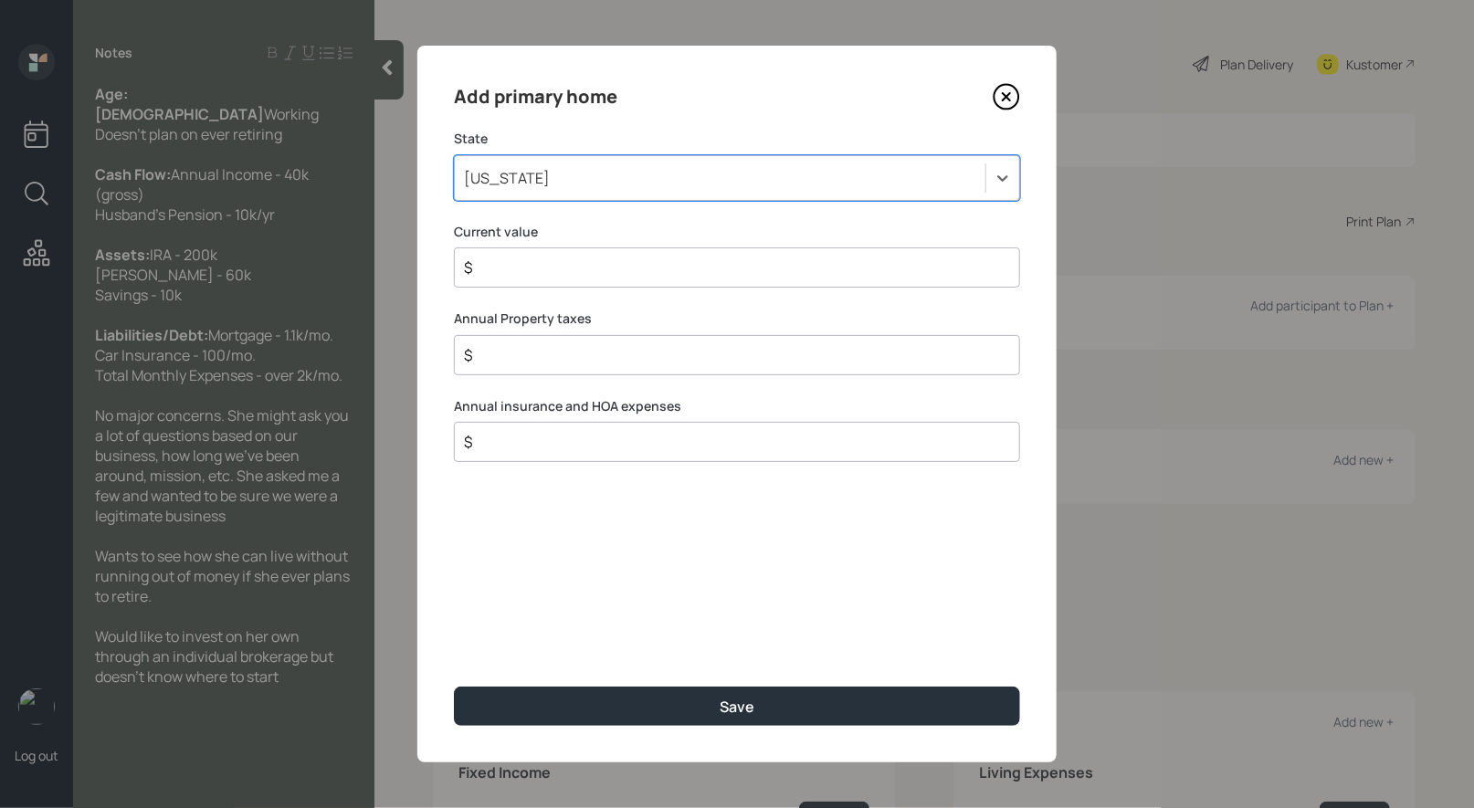
click at [538, 264] on input "$" at bounding box center [729, 268] width 535 height 22
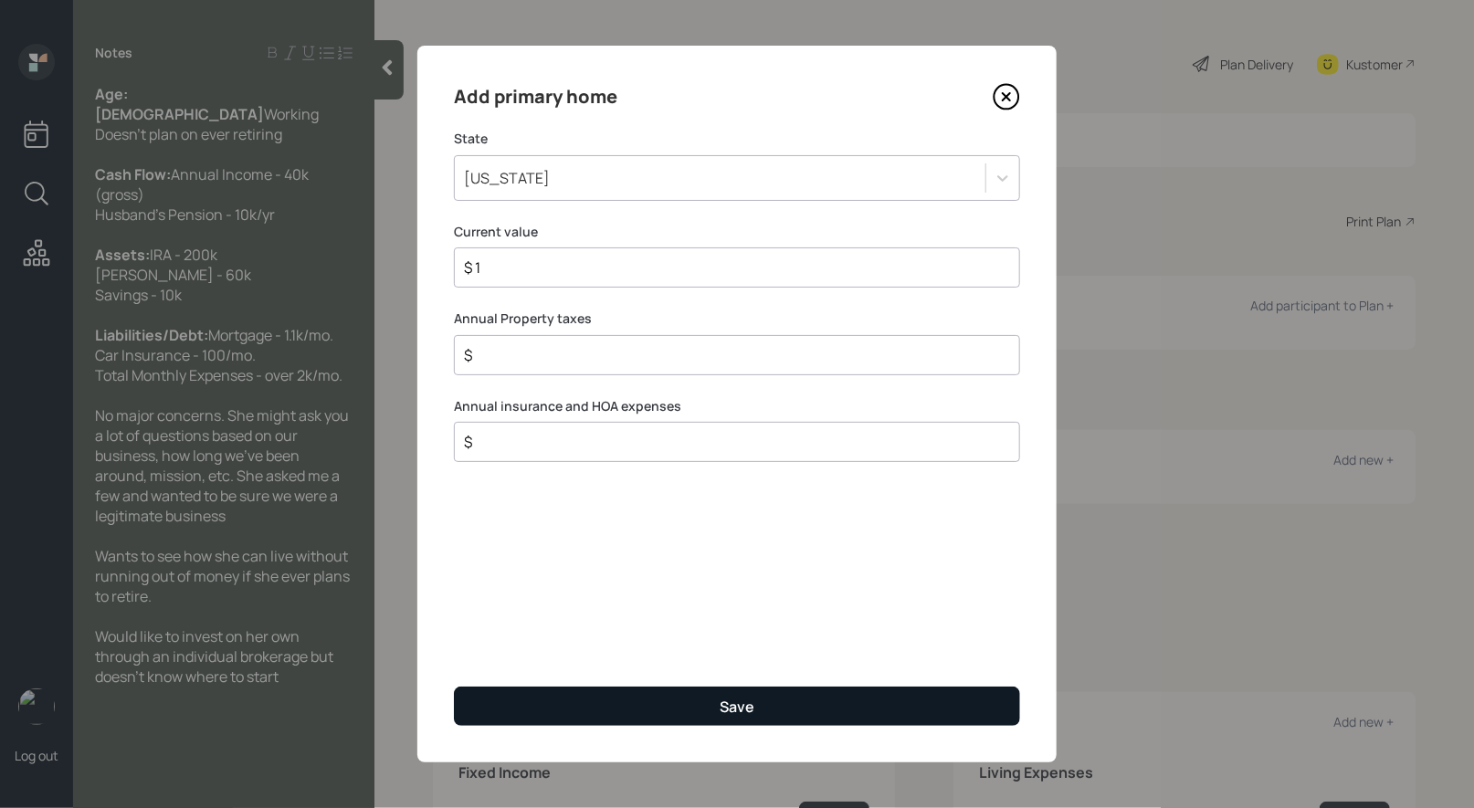
type input "$ 1"
click at [570, 701] on button "Save" at bounding box center [737, 706] width 566 height 39
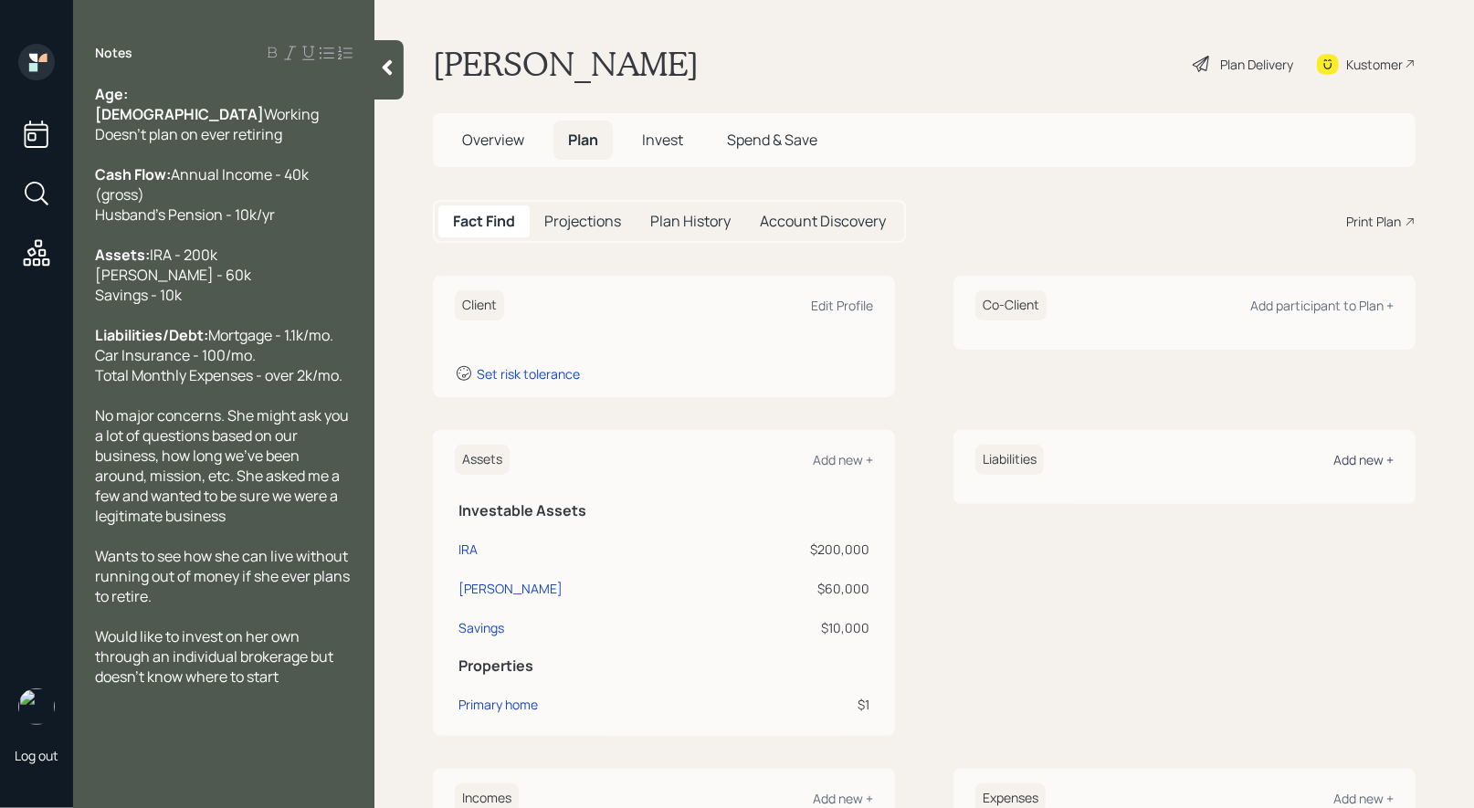
click at [1368, 459] on div "Add new +" at bounding box center [1363, 459] width 60 height 17
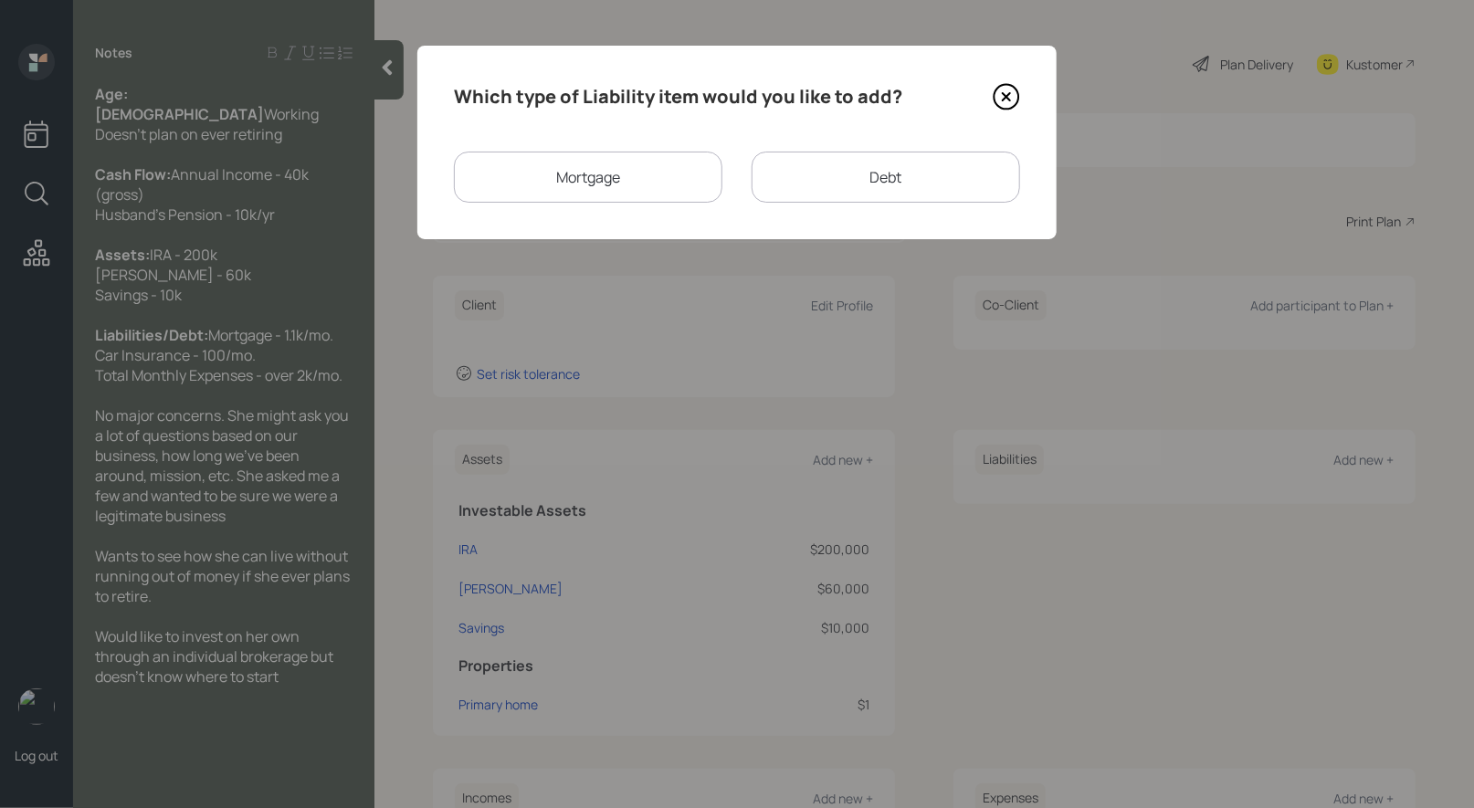
click at [594, 189] on div "Mortgage" at bounding box center [588, 177] width 268 height 51
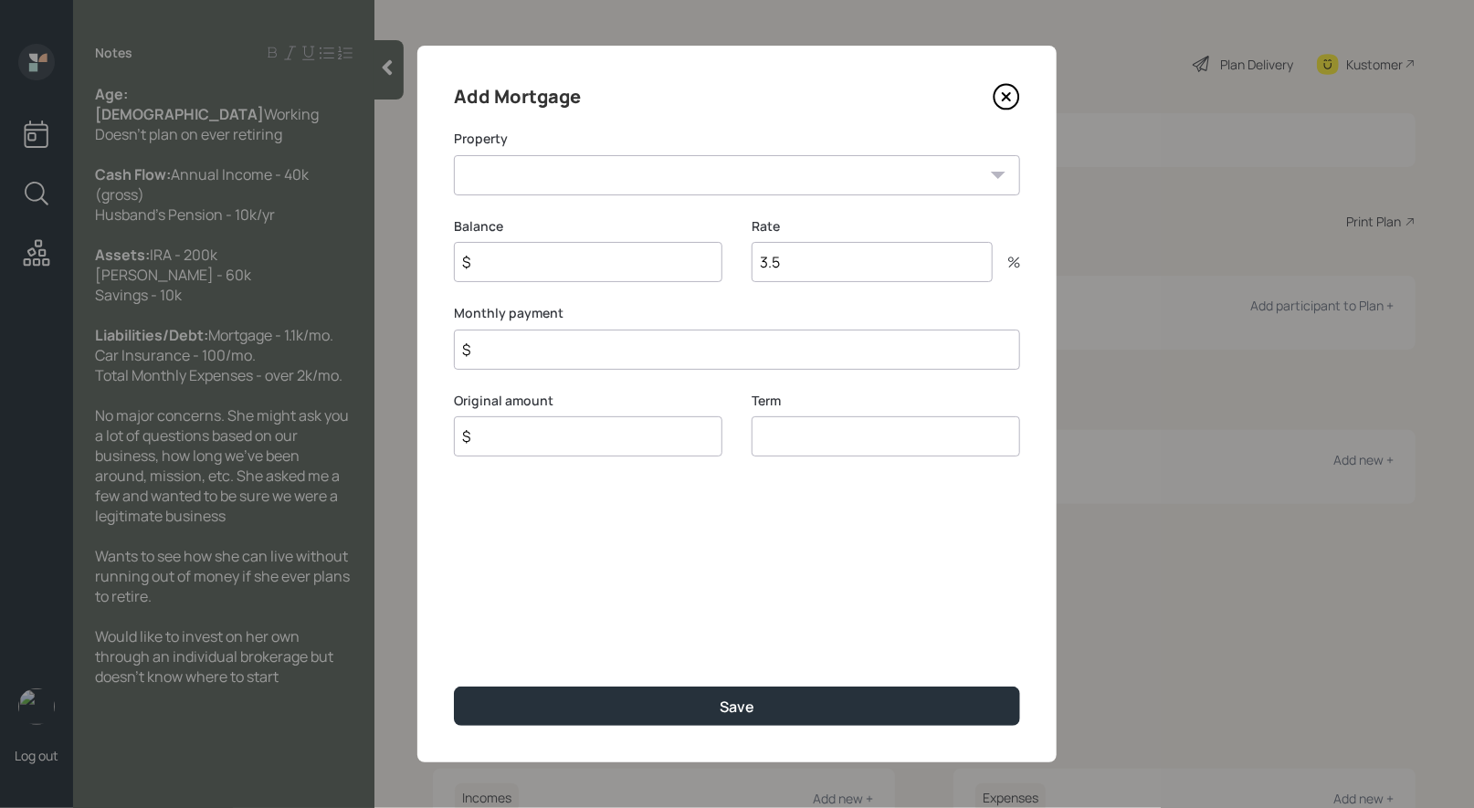
click at [590, 181] on select "CA Primary home" at bounding box center [737, 175] width 566 height 40
select select "7e1183fa-2d46-41db-86a8-ce26e5562a66"
click at [454, 155] on select "CA Primary home" at bounding box center [737, 175] width 566 height 40
click at [555, 257] on input "$" at bounding box center [588, 262] width 268 height 40
type input "$ 1"
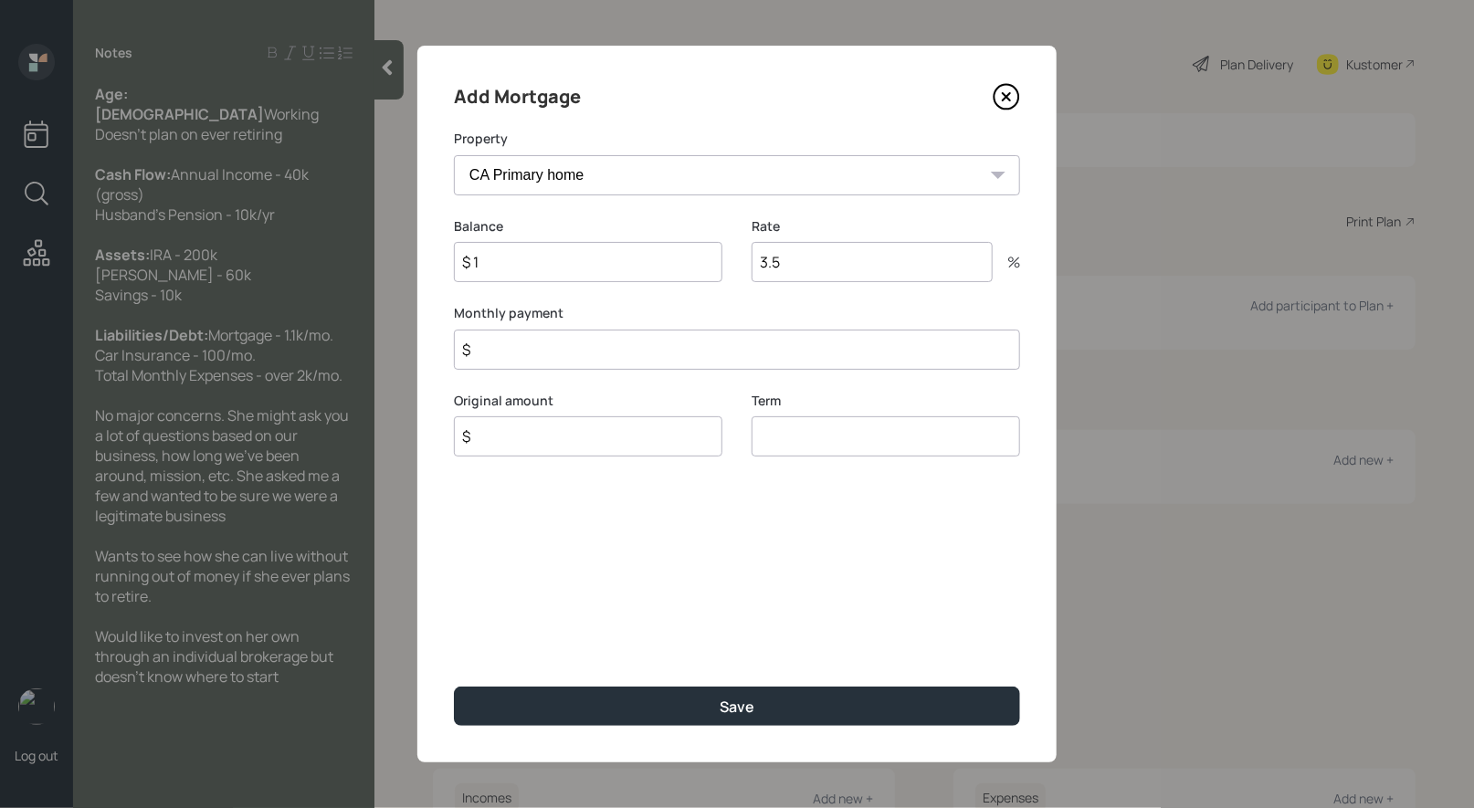
click at [517, 352] on input "$" at bounding box center [737, 350] width 566 height 40
type input "$ 1,100"
click at [512, 436] on input "$" at bounding box center [588, 436] width 268 height 40
type input "$ 1"
click at [873, 443] on input "number" at bounding box center [886, 436] width 268 height 40
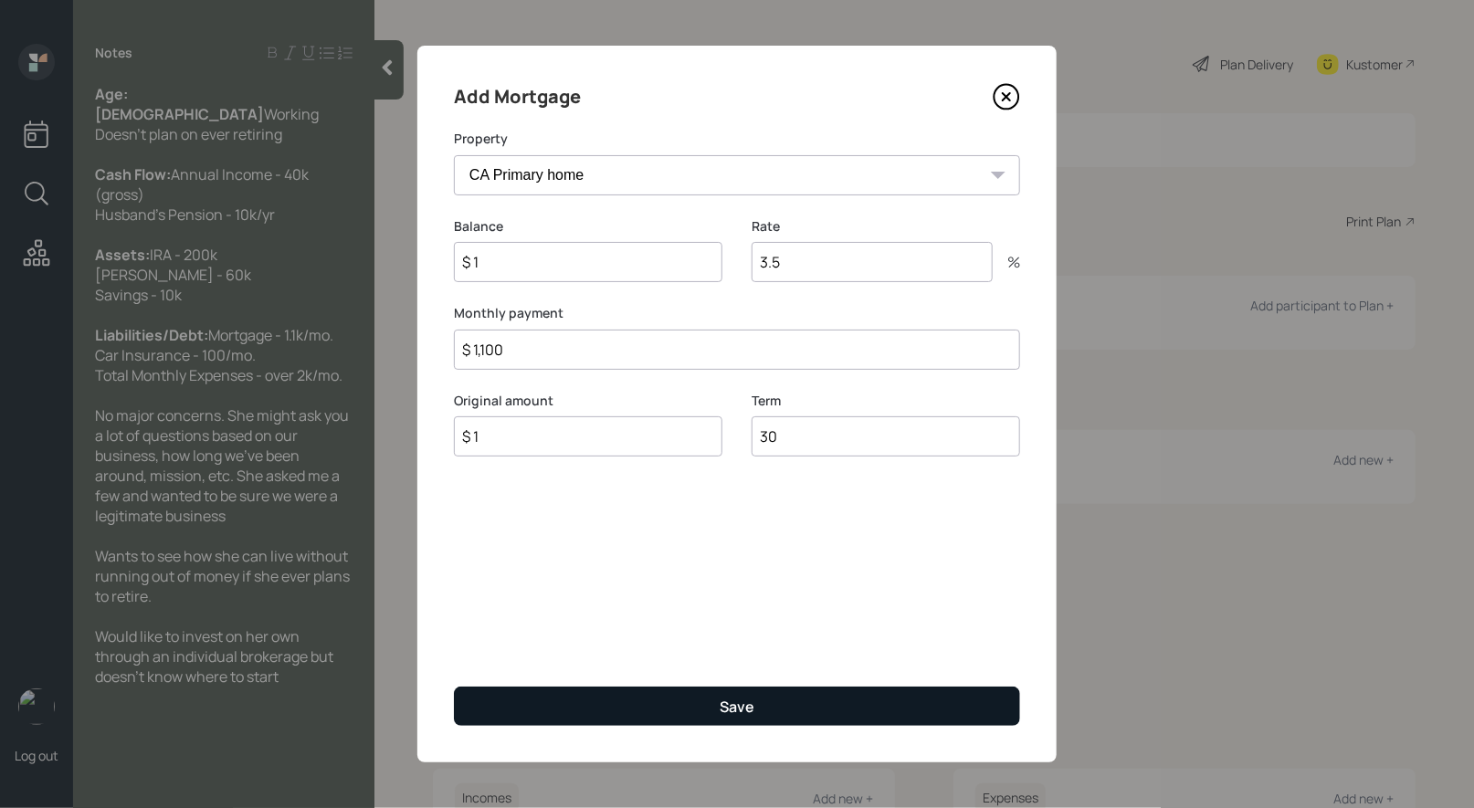
type input "30"
click at [714, 707] on button "Save" at bounding box center [737, 706] width 566 height 39
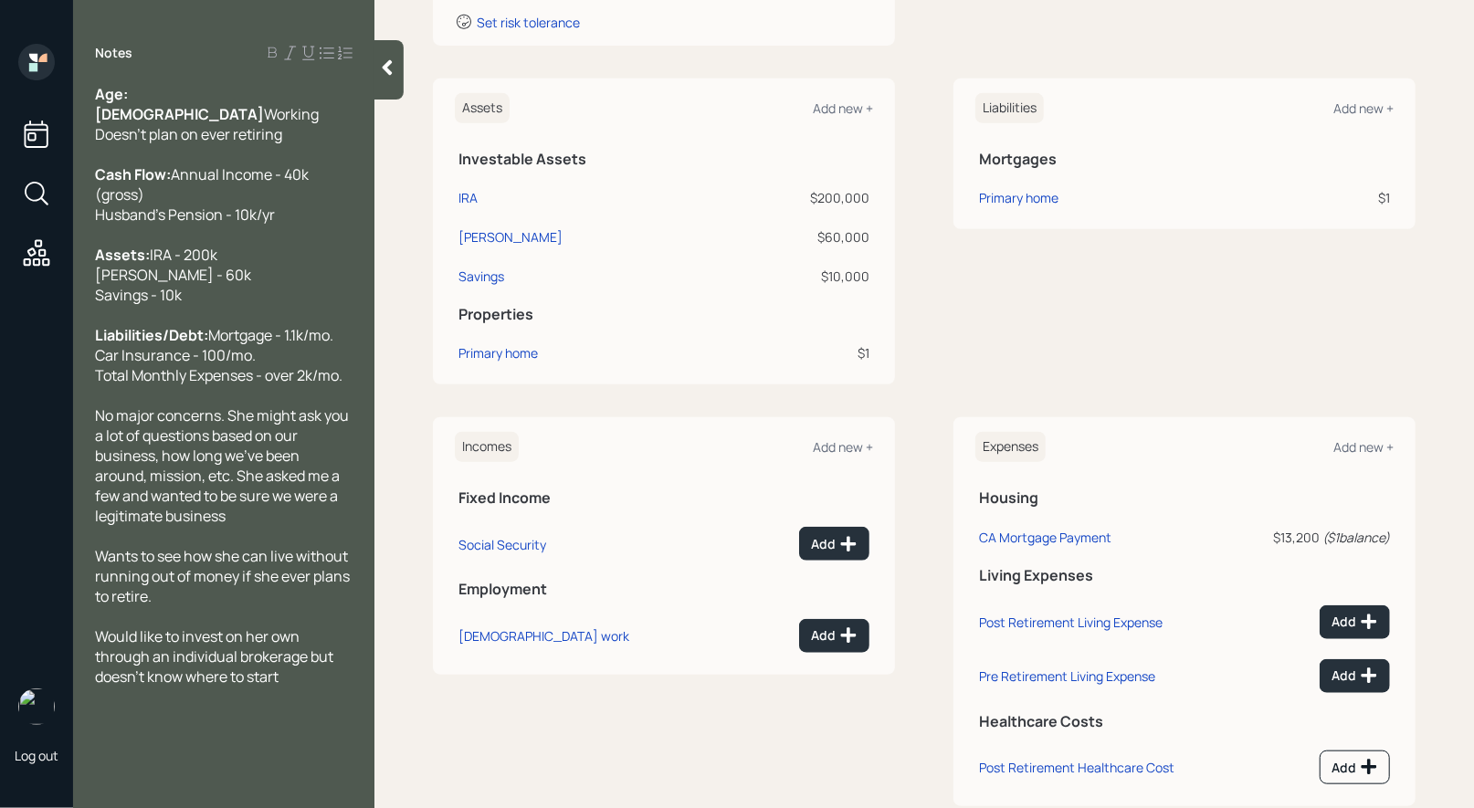
scroll to position [354, 0]
click at [832, 636] on div "Add" at bounding box center [834, 633] width 47 height 18
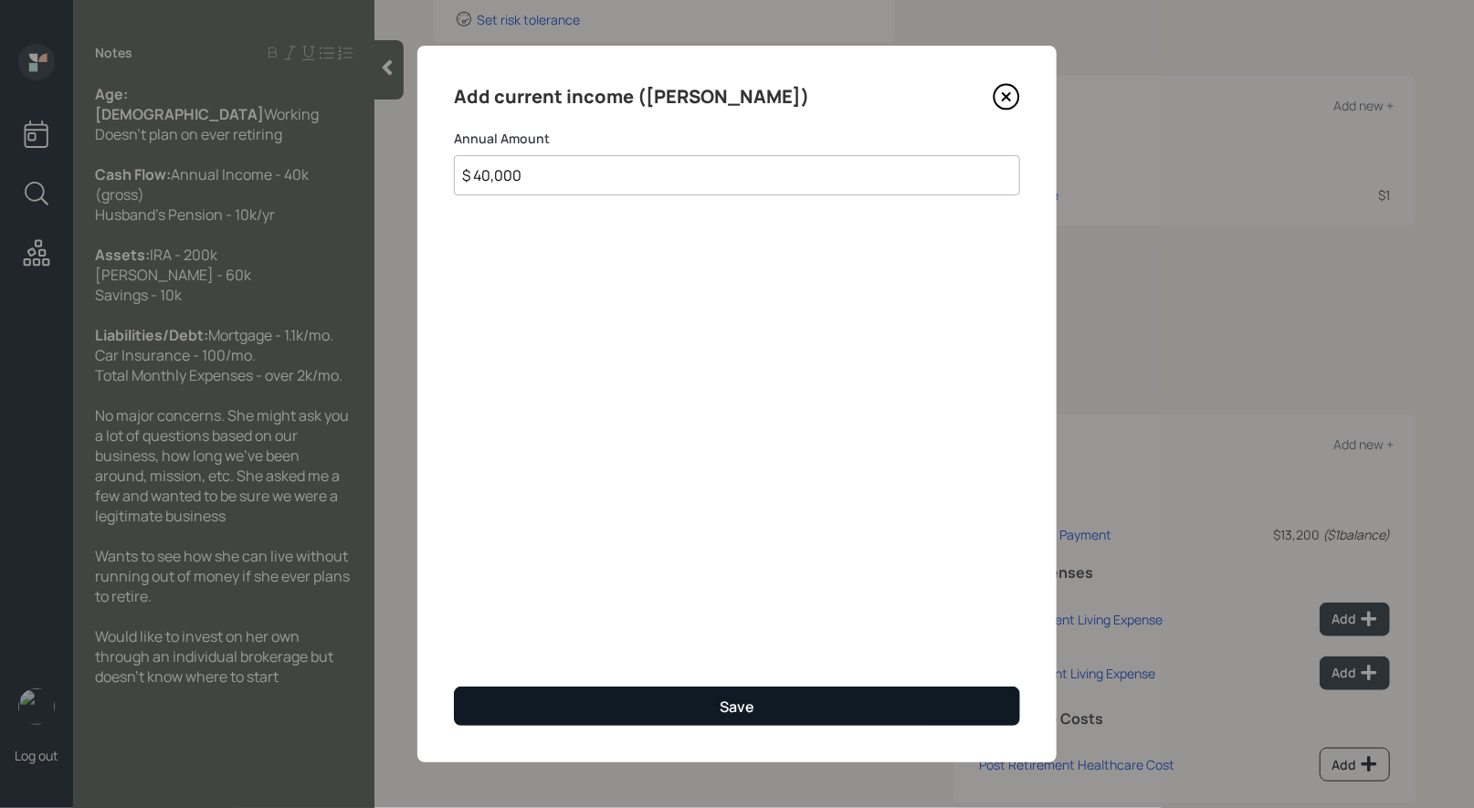
type input "$ 40,000"
click at [679, 706] on button "Save" at bounding box center [737, 706] width 566 height 39
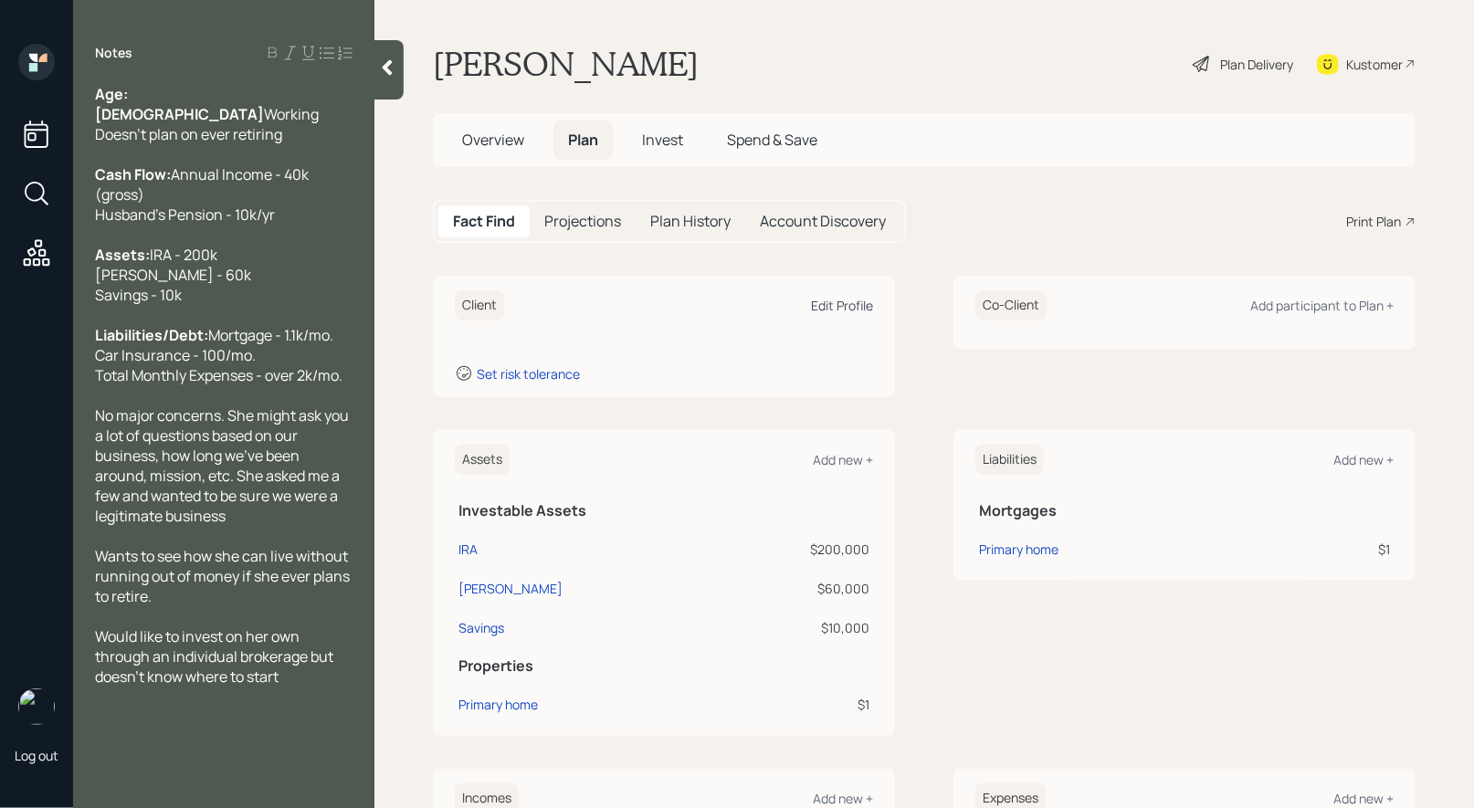
click at [857, 302] on div "Edit Profile" at bounding box center [842, 305] width 62 height 17
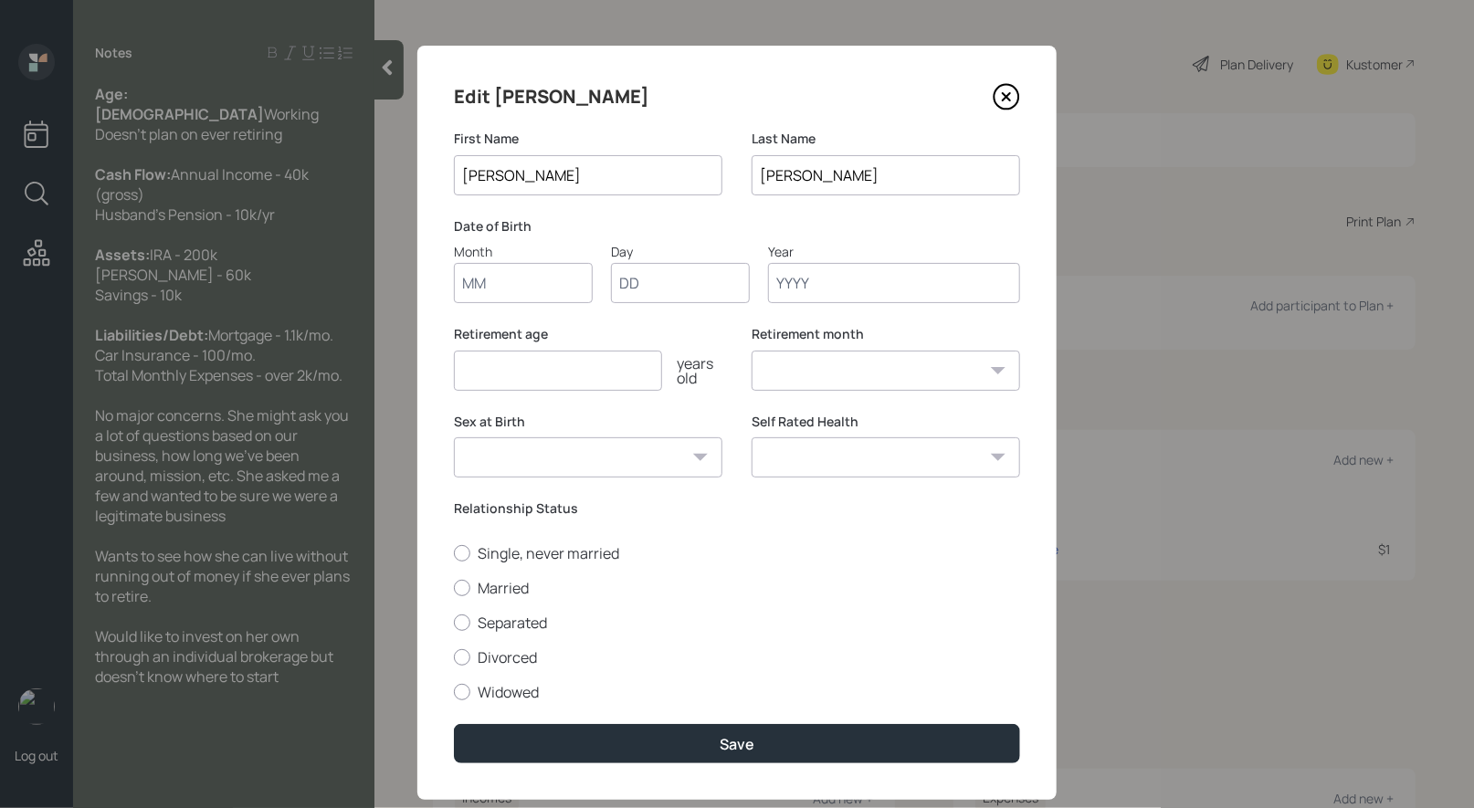
click at [540, 284] on input "Month" at bounding box center [523, 283] width 139 height 40
type input "01"
type input "1965"
select select "1"
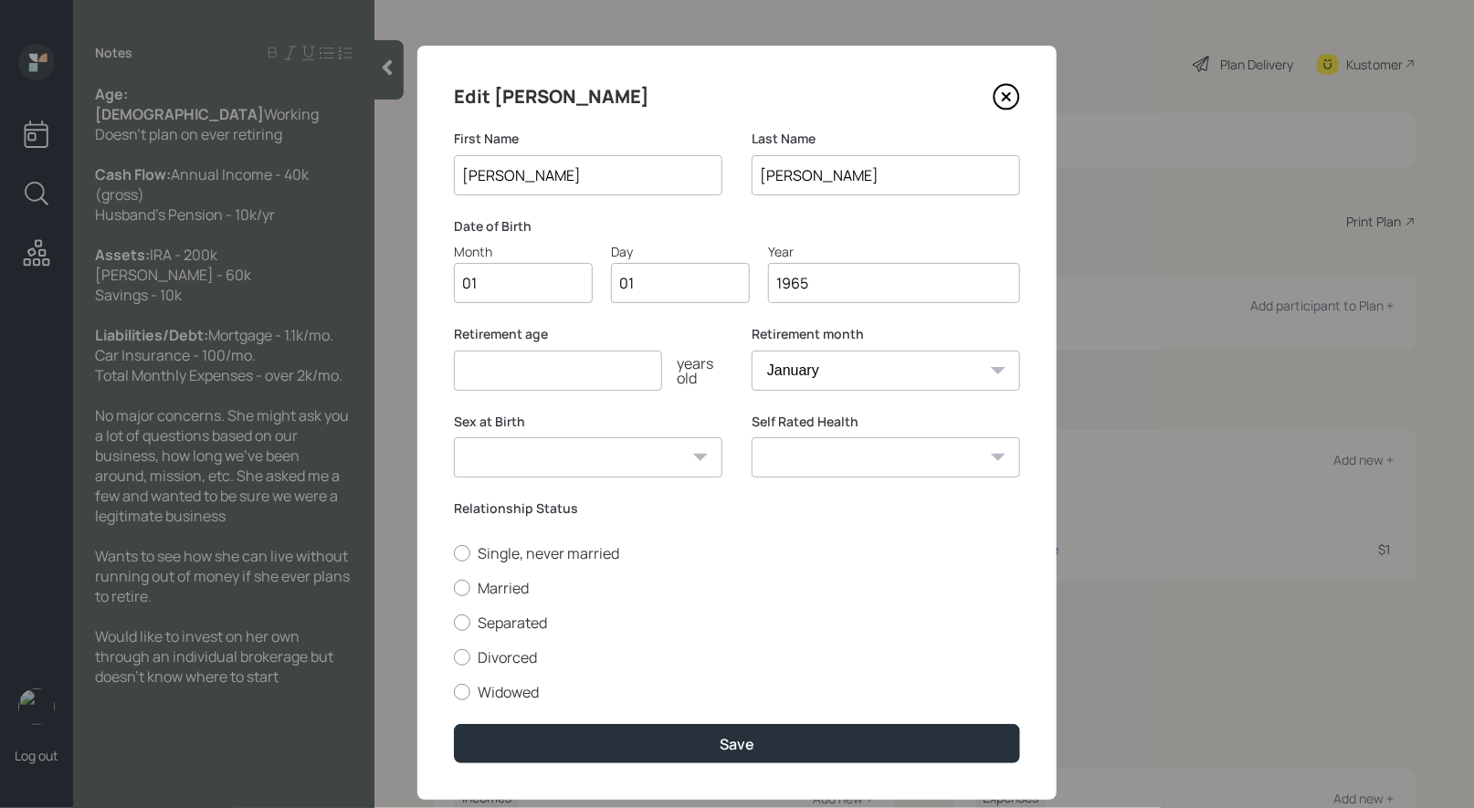
type input "1965"
click at [520, 370] on input "number" at bounding box center [558, 371] width 208 height 40
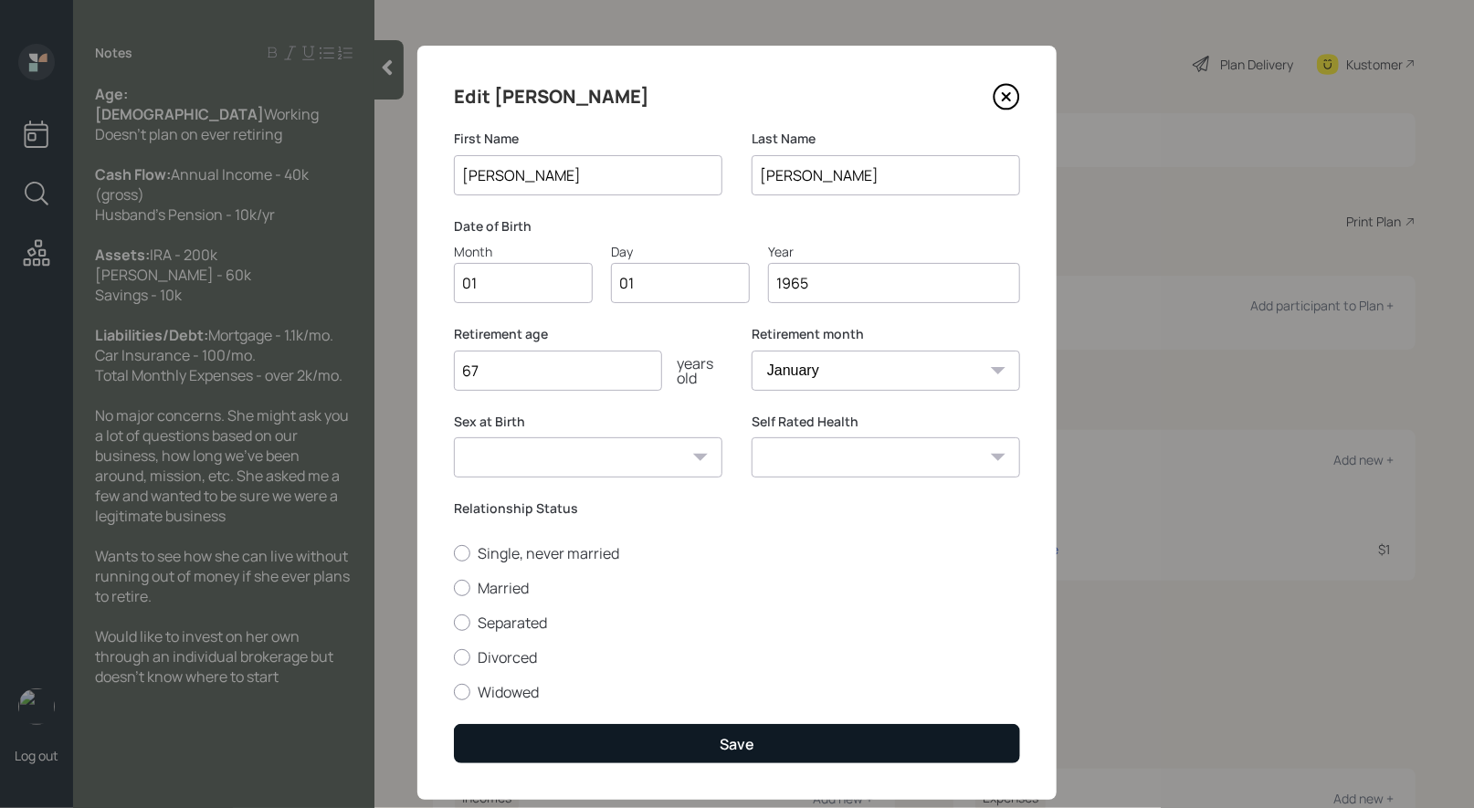
type input "67"
click at [661, 741] on button "Save" at bounding box center [737, 743] width 566 height 39
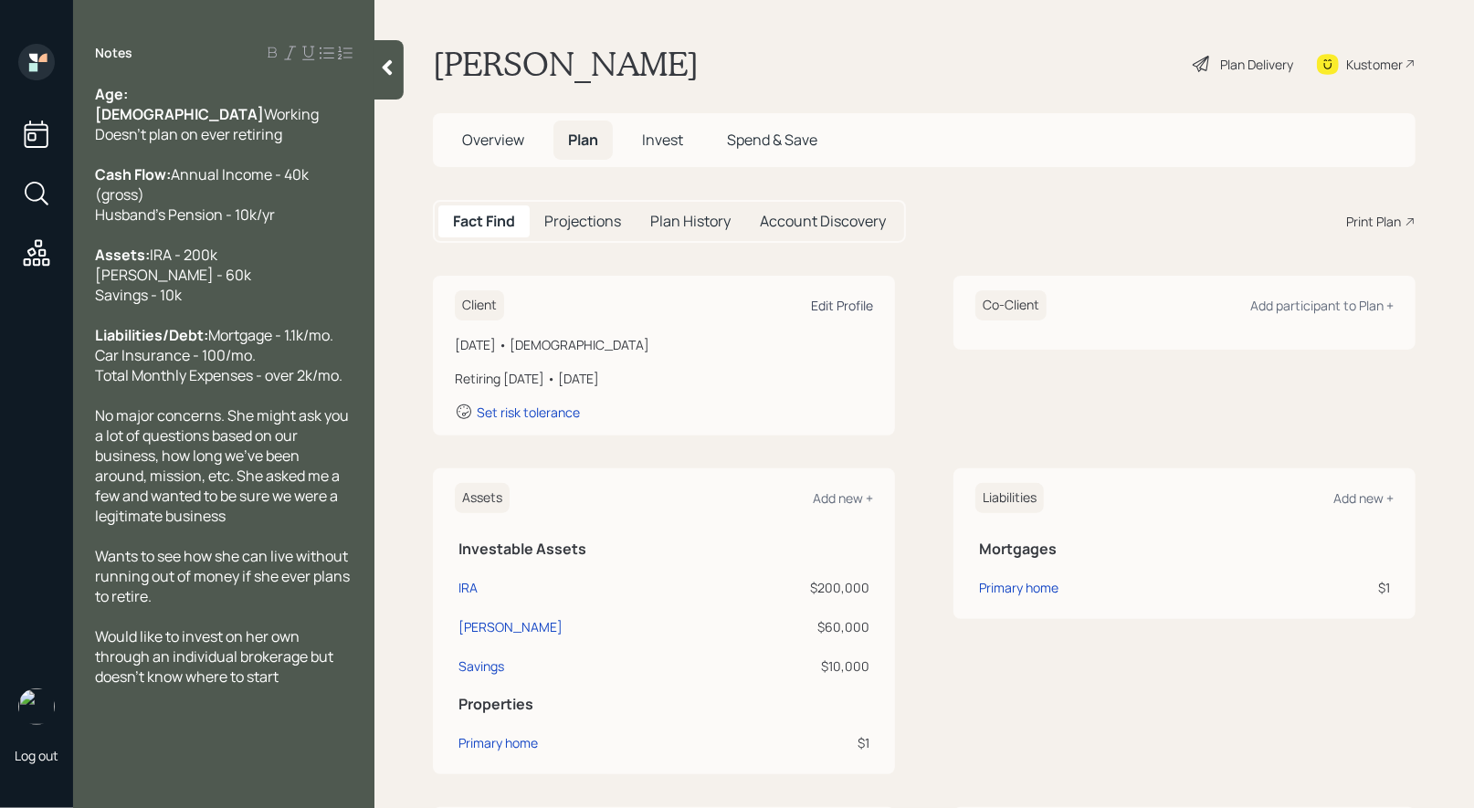
click at [852, 303] on div "Edit Profile" at bounding box center [842, 305] width 62 height 17
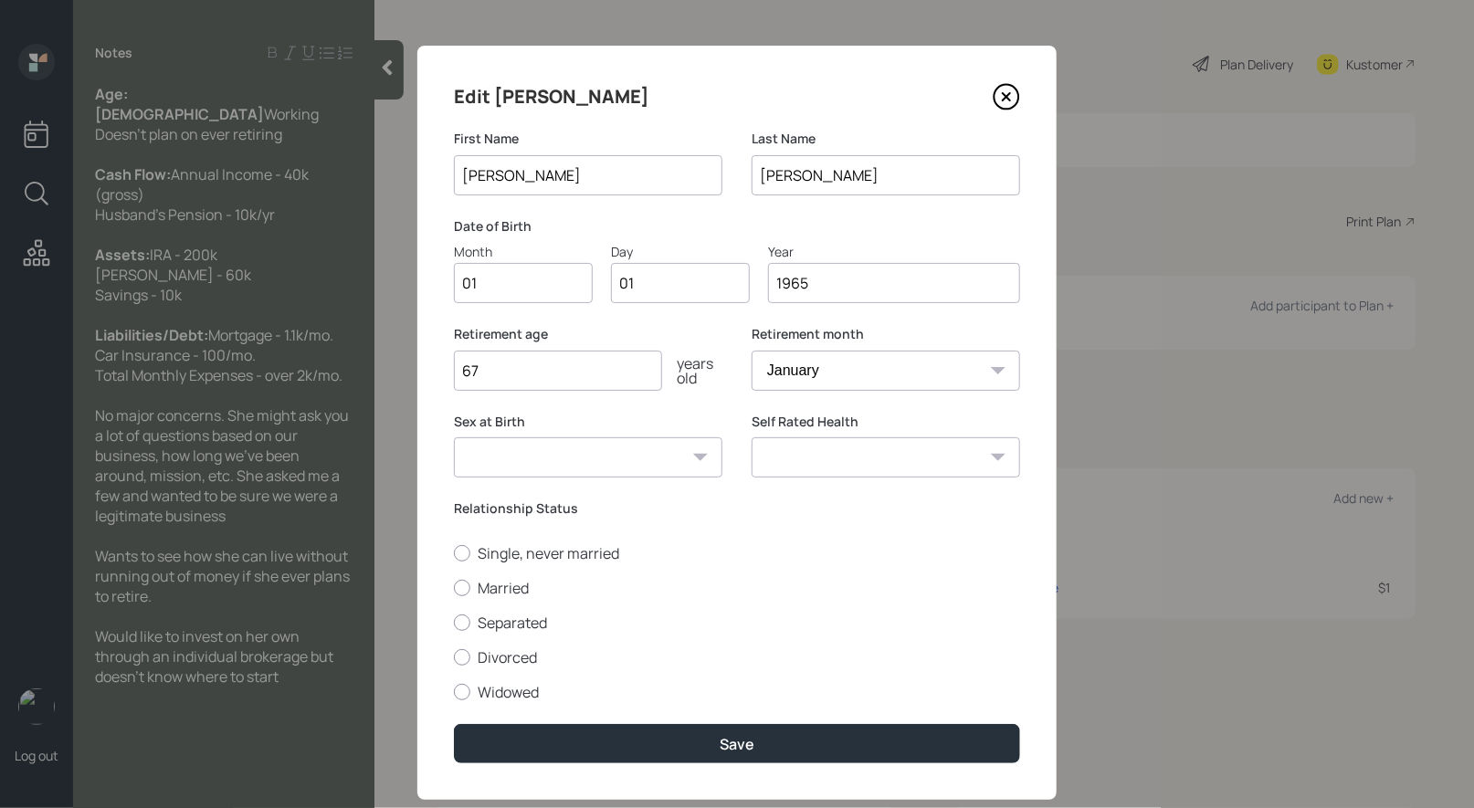
click at [827, 290] on input "1965" at bounding box center [894, 283] width 252 height 40
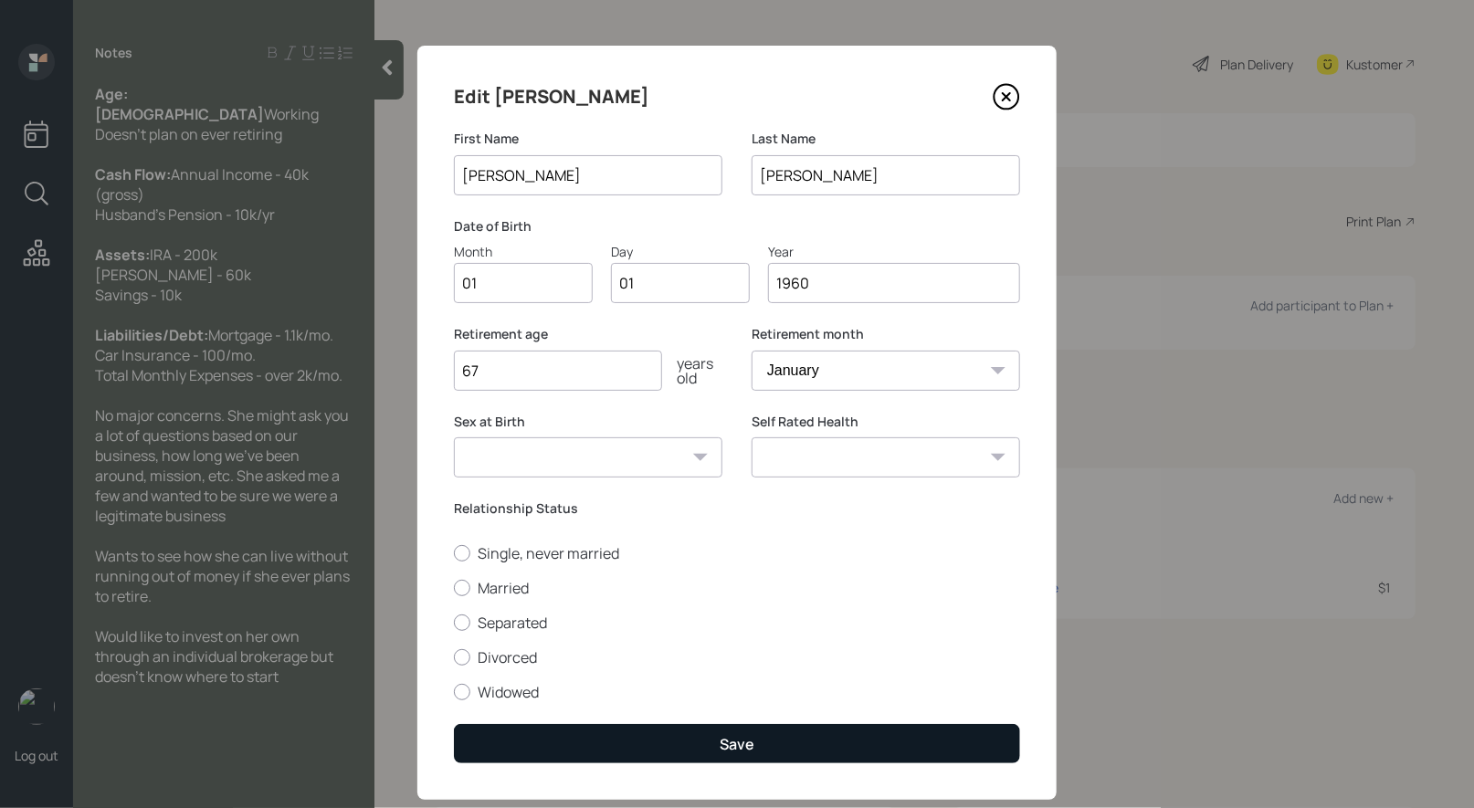
type input "1960"
click at [677, 740] on button "Save" at bounding box center [737, 743] width 566 height 39
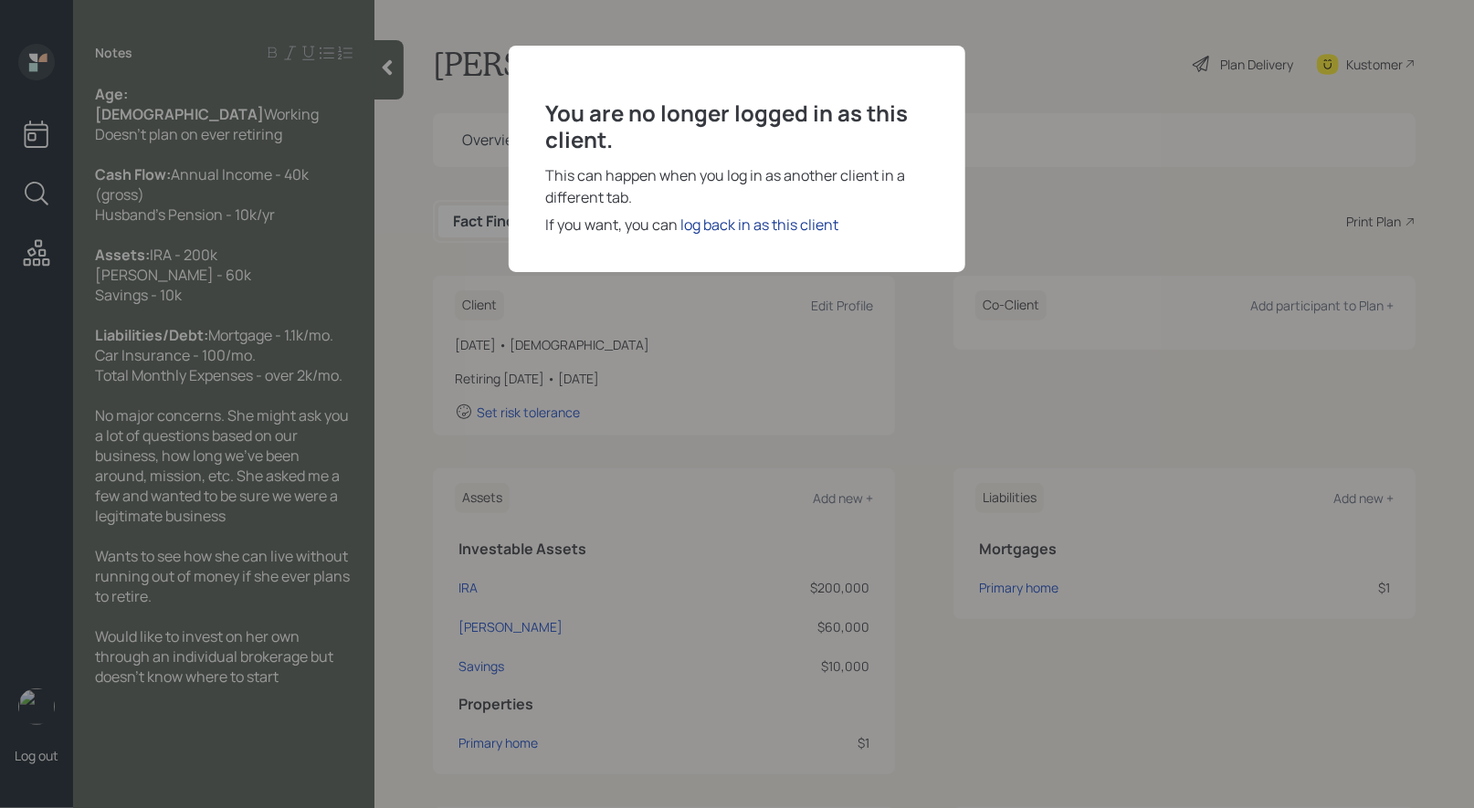
click at [728, 225] on div "log back in as this client" at bounding box center [759, 225] width 158 height 22
